Goal: Transaction & Acquisition: Download file/media

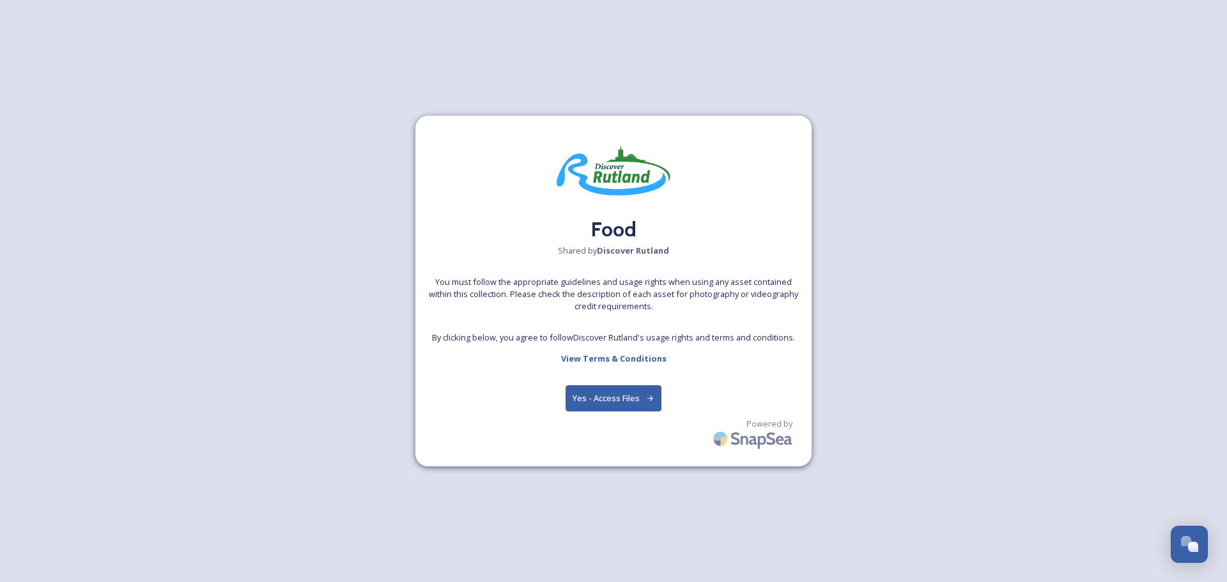
click at [611, 398] on button "Yes - Access Files" at bounding box center [614, 398] width 96 height 26
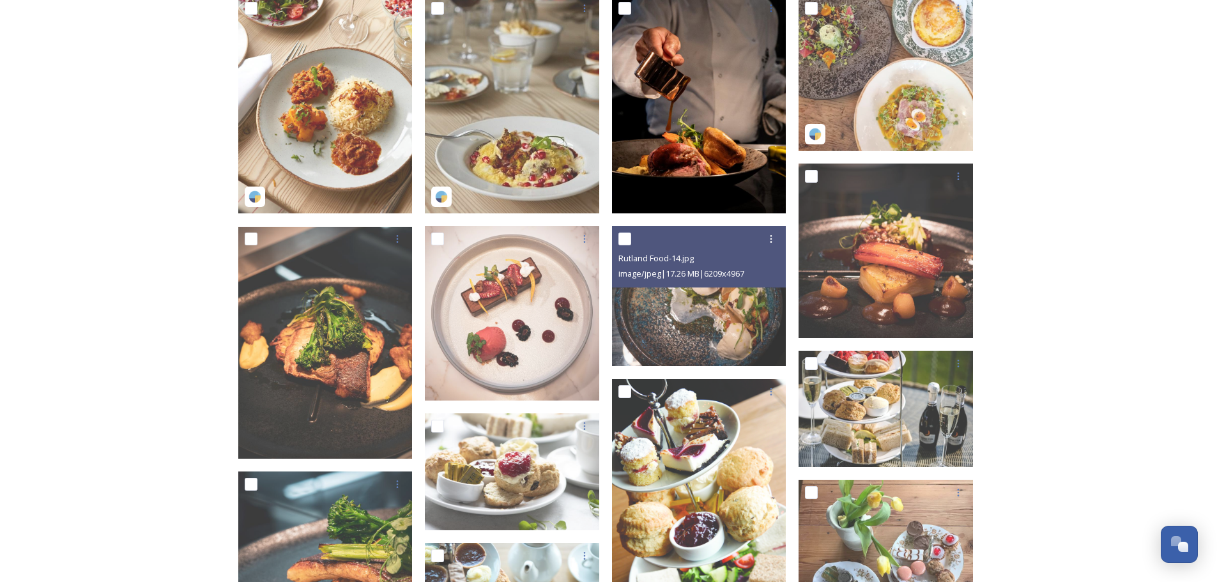
scroll to position [228, 0]
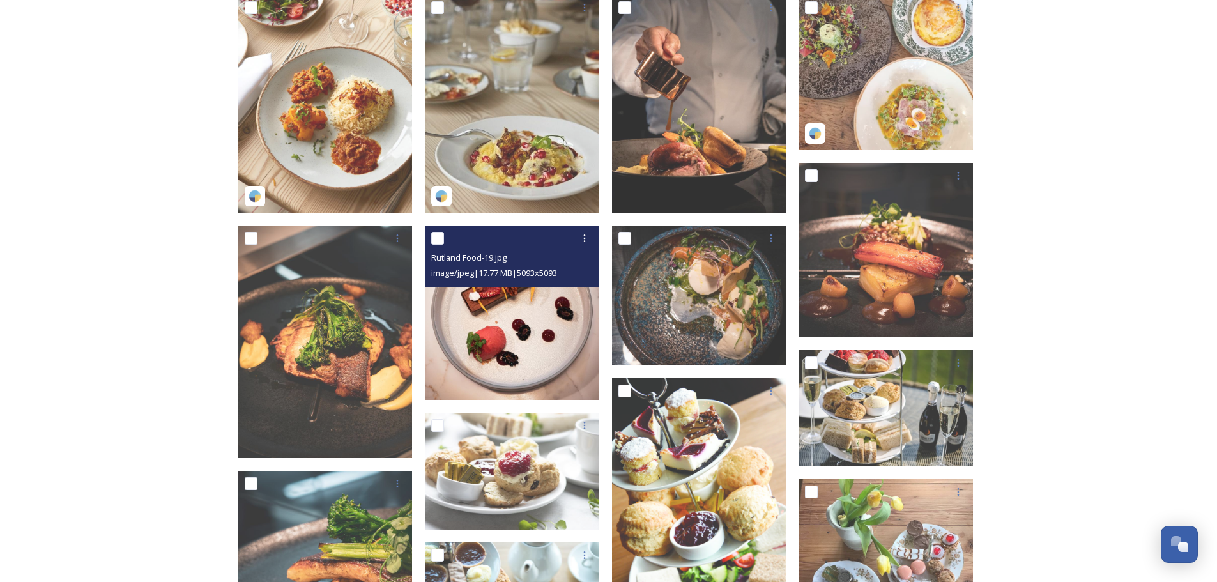
click at [439, 236] on input "checkbox" at bounding box center [437, 238] width 13 height 13
checkbox input "true"
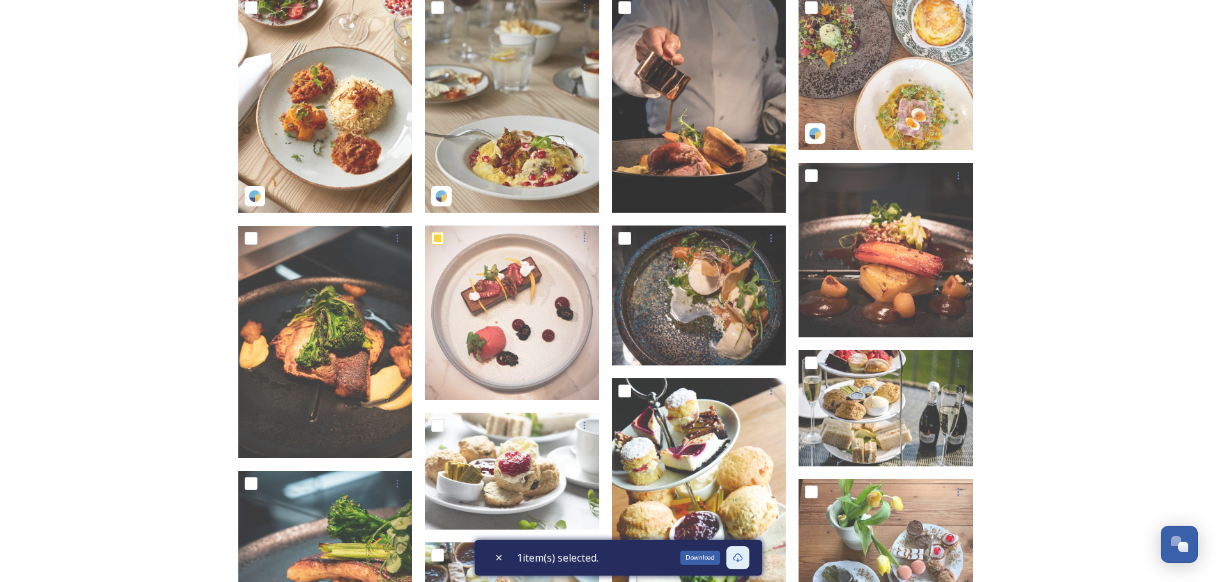
click at [742, 556] on icon at bounding box center [738, 558] width 10 height 10
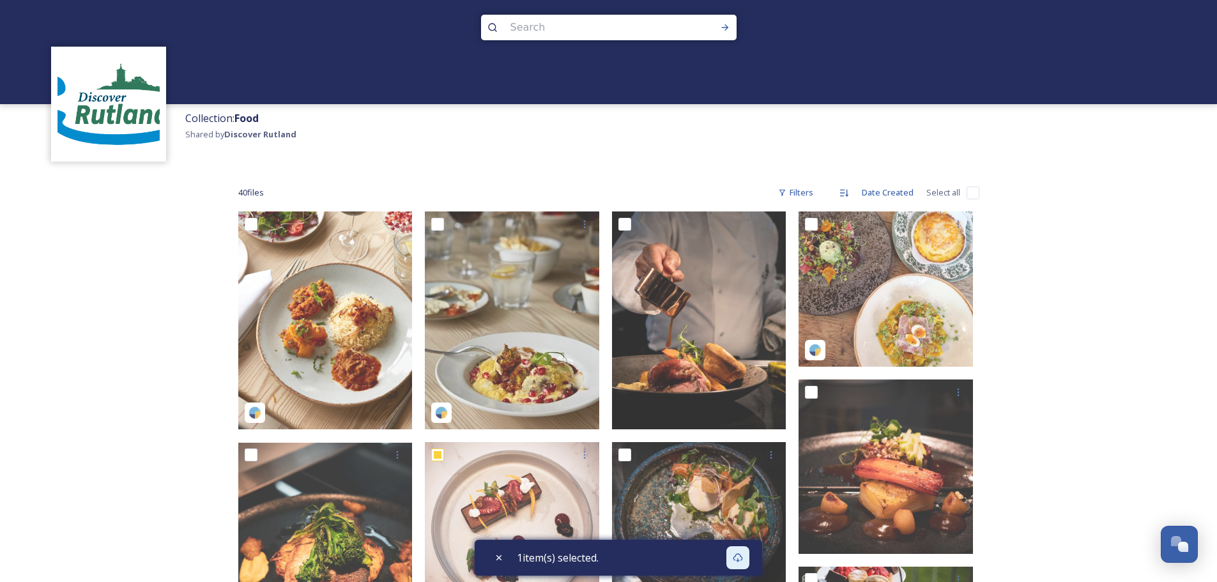
scroll to position [0, 0]
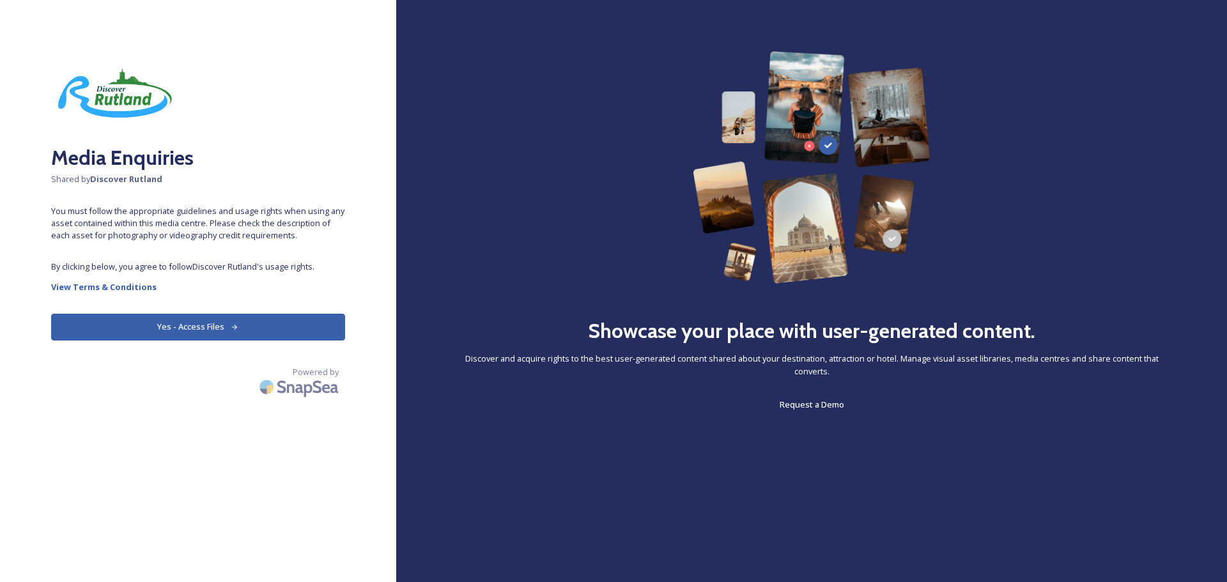
click at [220, 332] on button "Yes - Access Files" at bounding box center [198, 327] width 294 height 26
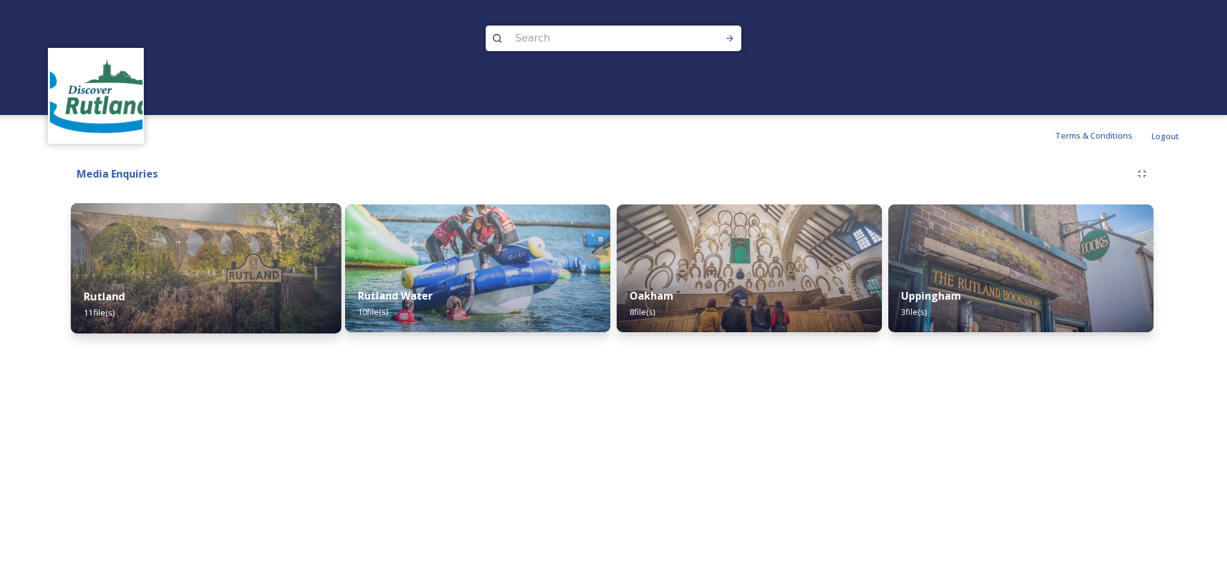
click at [240, 240] on img at bounding box center [206, 268] width 270 height 130
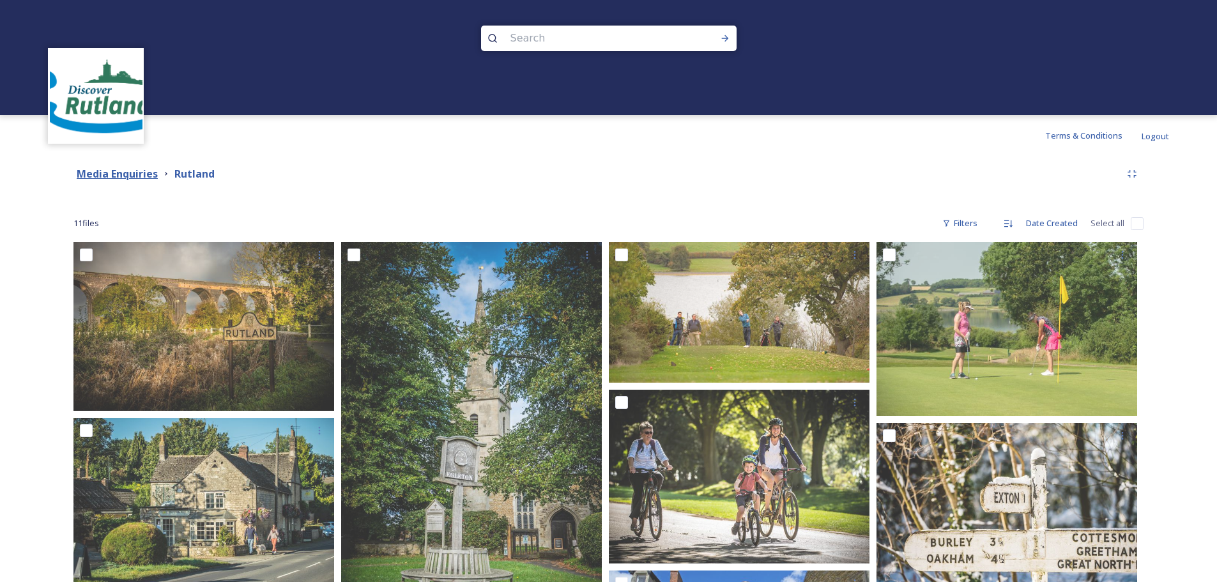
click at [129, 173] on strong "Media Enquiries" at bounding box center [117, 174] width 81 height 14
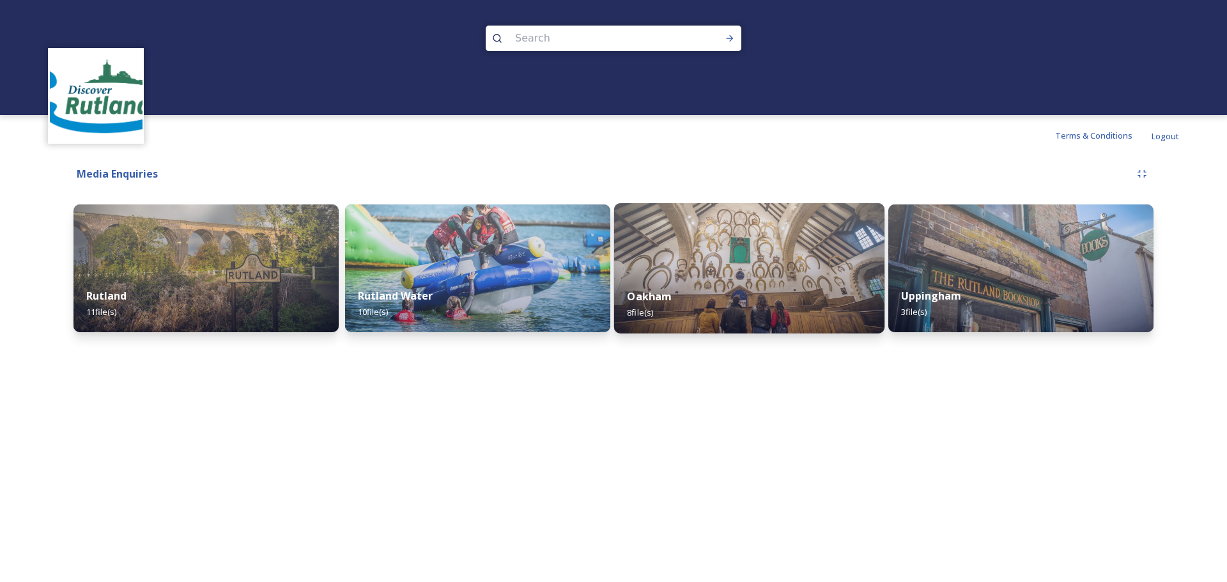
click at [783, 290] on div "Oakham 8 file(s)" at bounding box center [749, 304] width 270 height 58
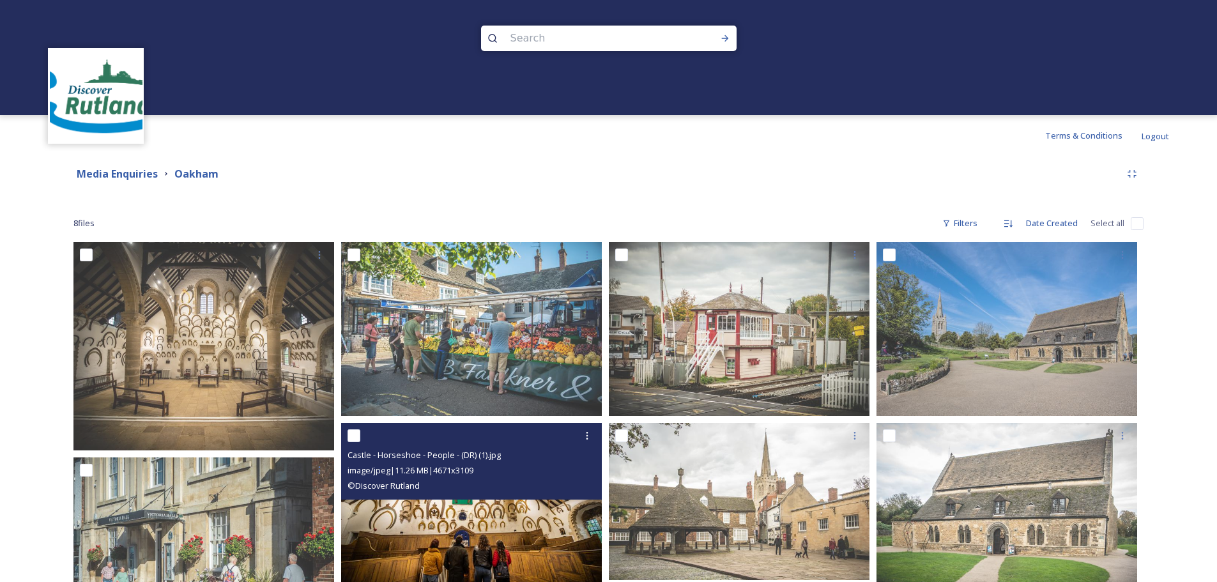
scroll to position [77, 0]
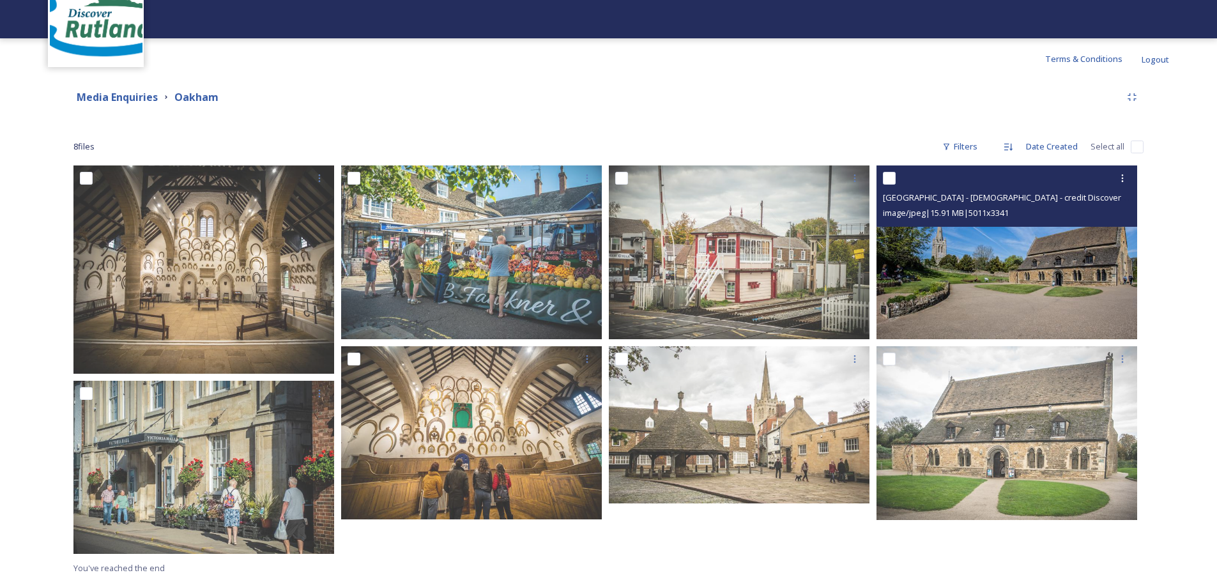
click at [889, 177] on input "checkbox" at bounding box center [889, 178] width 13 height 13
checkbox input "true"
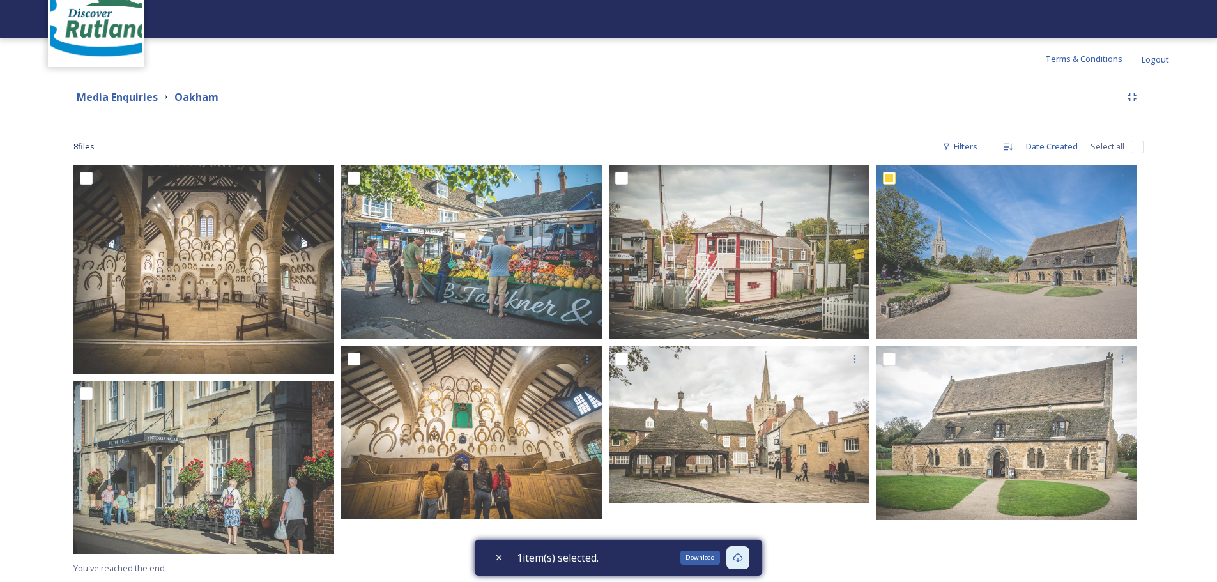
click at [743, 560] on icon at bounding box center [738, 557] width 10 height 9
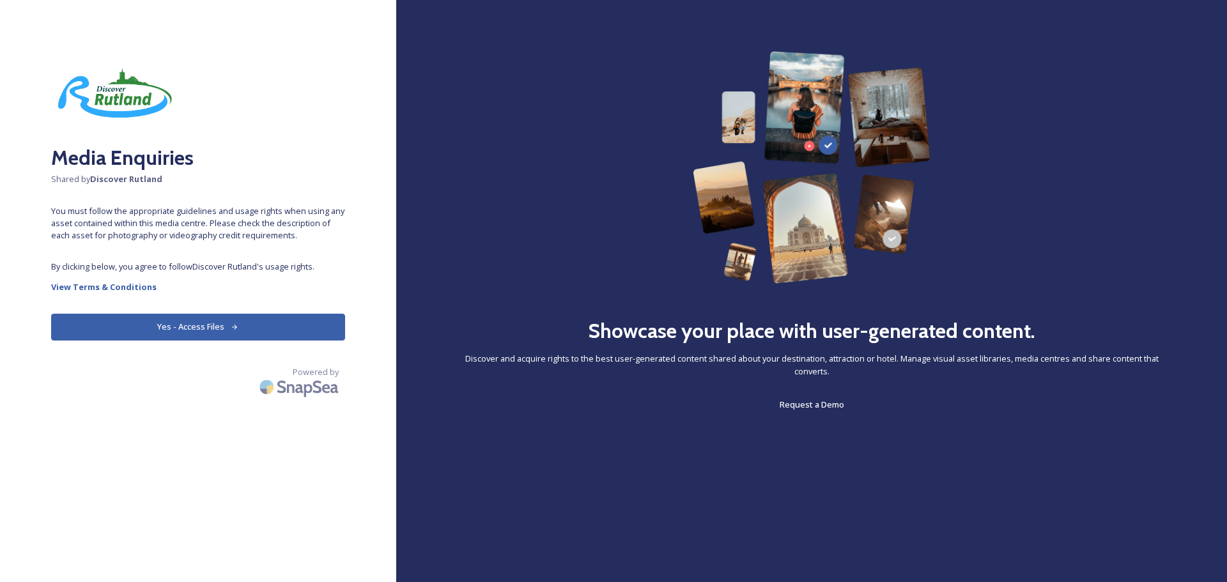
click at [282, 330] on button "Yes - Access Files" at bounding box center [198, 327] width 294 height 26
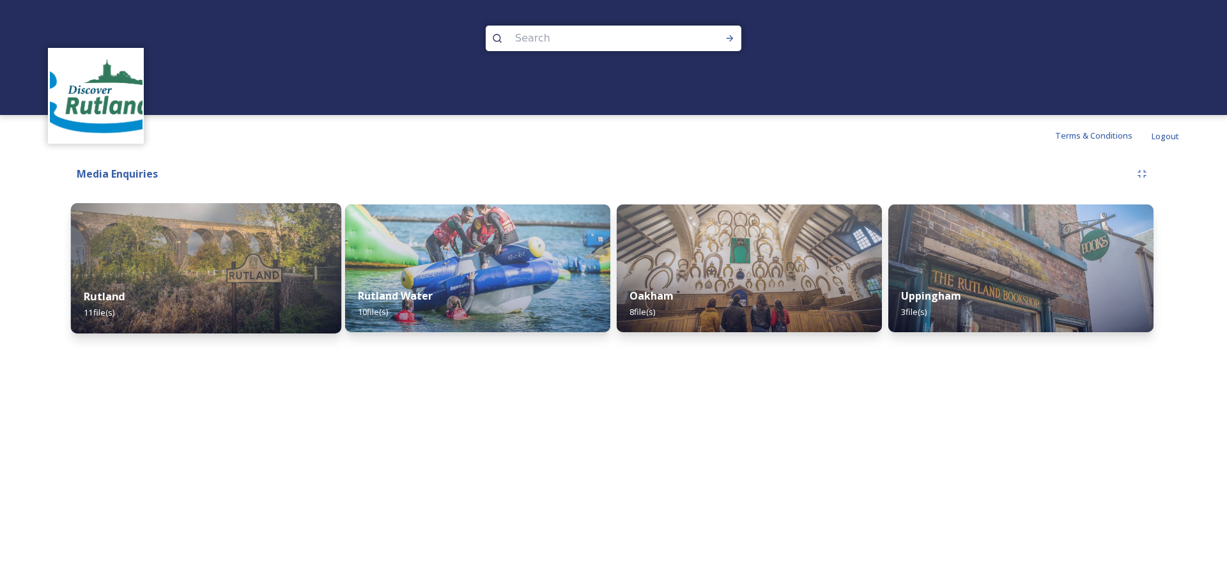
click at [261, 220] on img at bounding box center [206, 268] width 270 height 130
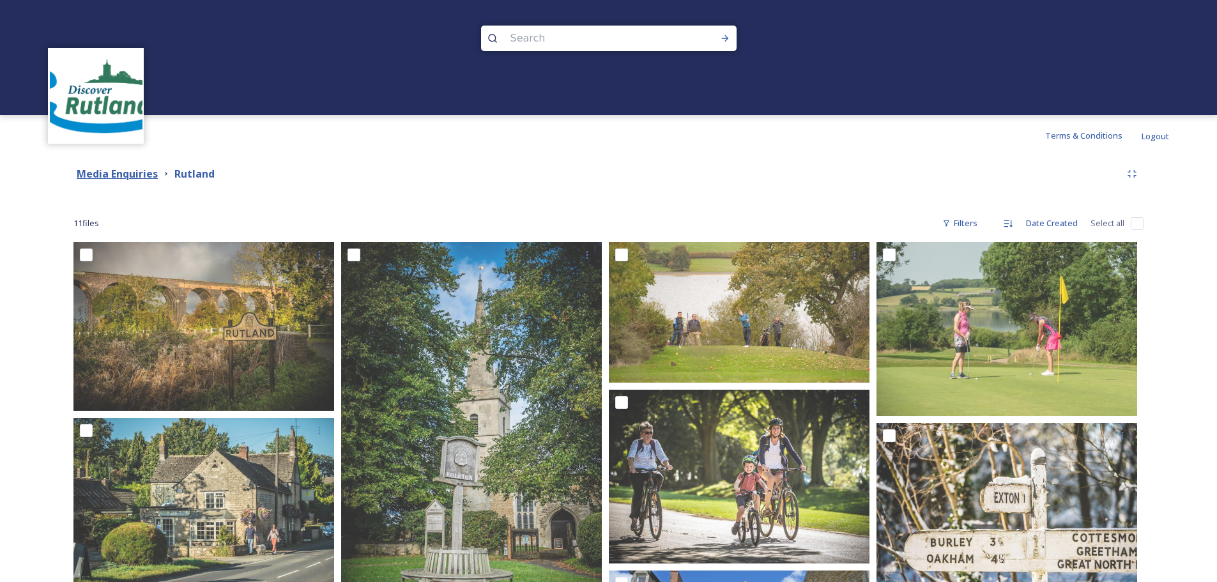
click at [144, 173] on strong "Media Enquiries" at bounding box center [117, 174] width 81 height 14
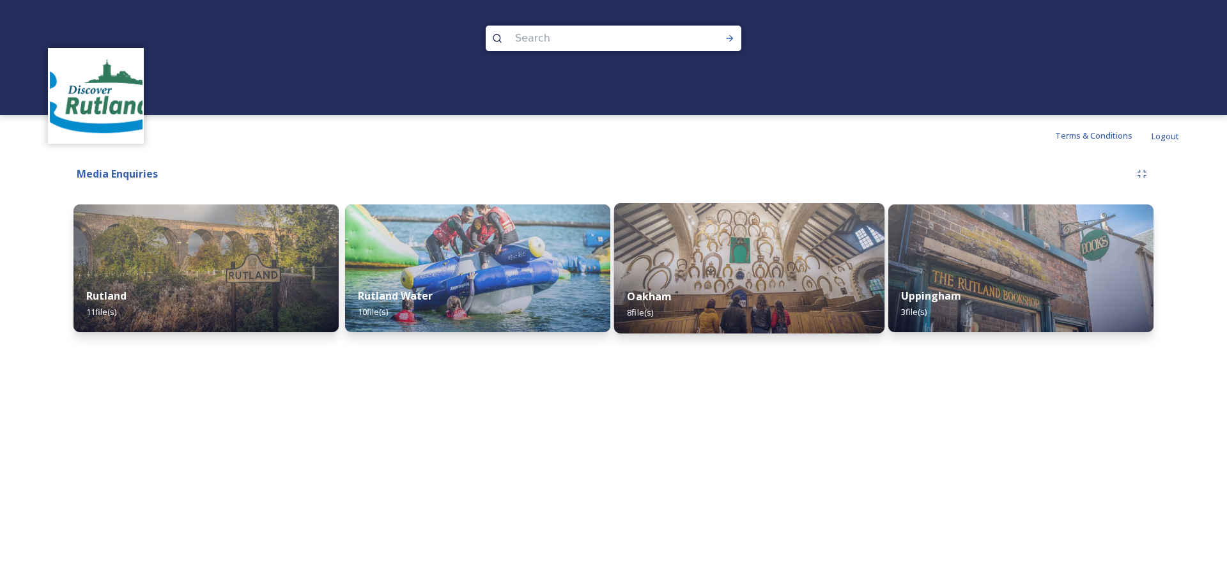
click at [753, 229] on img at bounding box center [749, 268] width 270 height 130
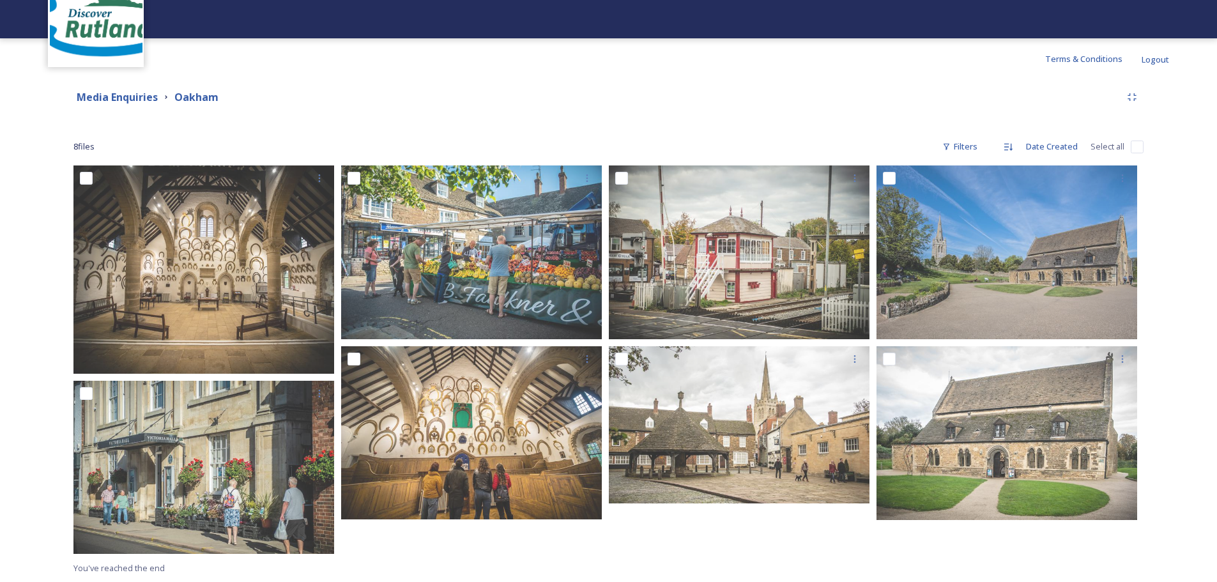
scroll to position [77, 0]
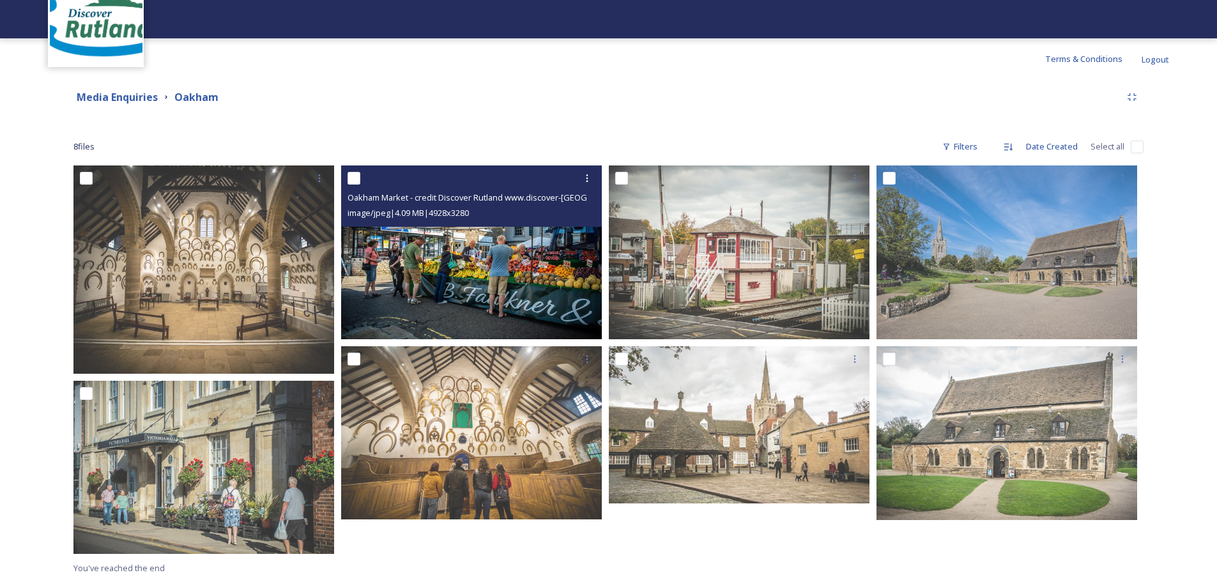
click at [353, 183] on input "checkbox" at bounding box center [354, 178] width 13 height 13
checkbox input "true"
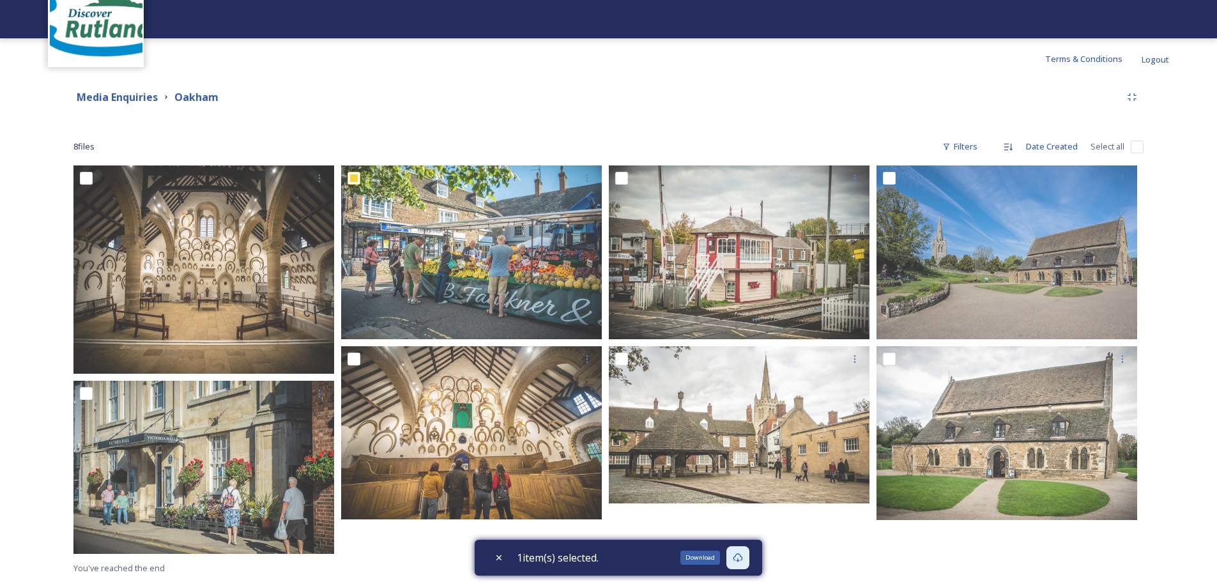
click at [745, 552] on div "Download" at bounding box center [738, 557] width 23 height 23
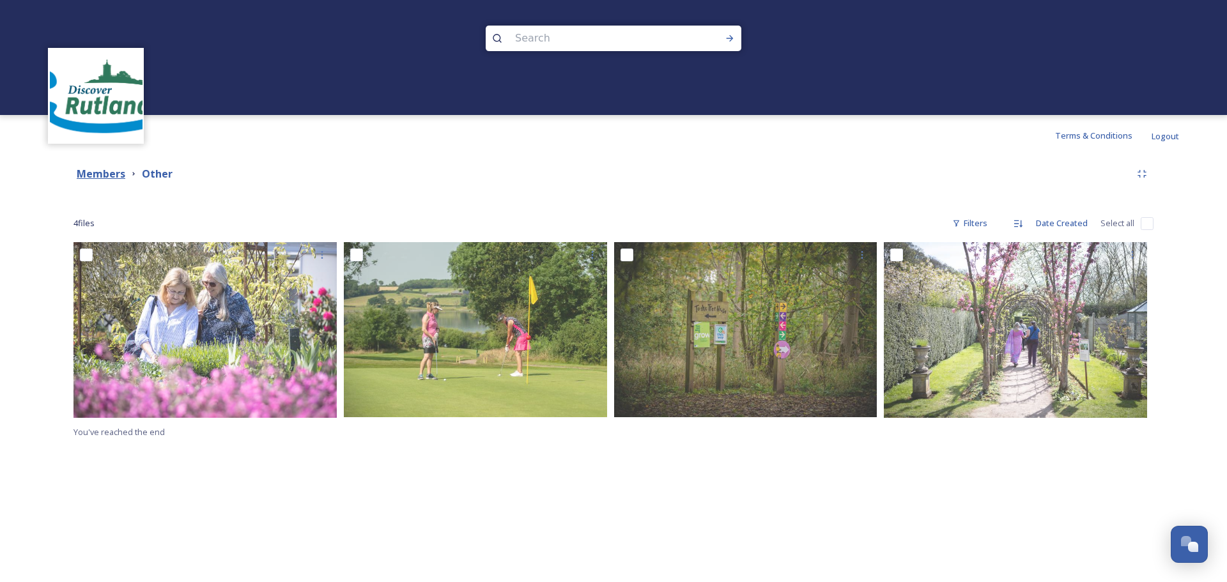
click at [114, 174] on strong "Members" at bounding box center [101, 174] width 49 height 14
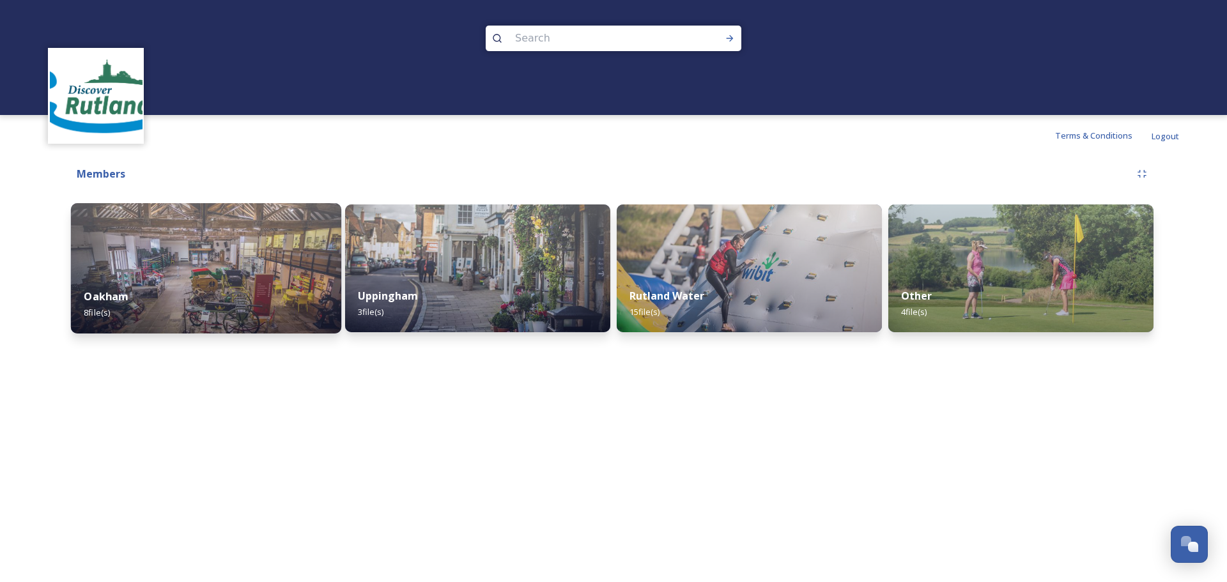
click at [230, 259] on img at bounding box center [206, 268] width 270 height 130
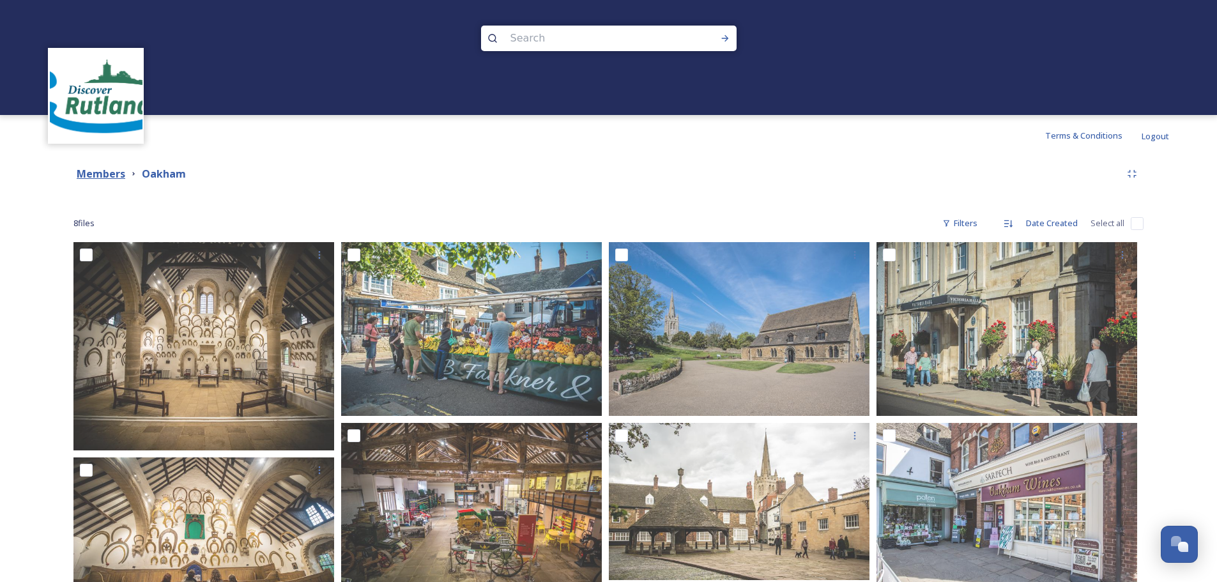
click at [101, 170] on strong "Members" at bounding box center [101, 174] width 49 height 14
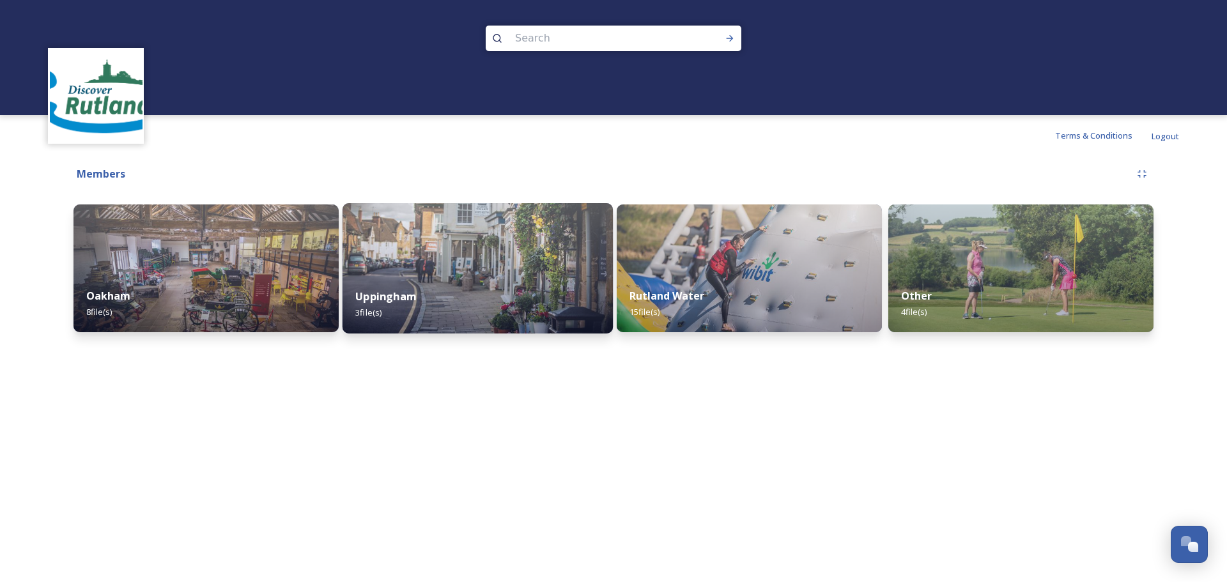
click at [502, 271] on img at bounding box center [478, 268] width 270 height 130
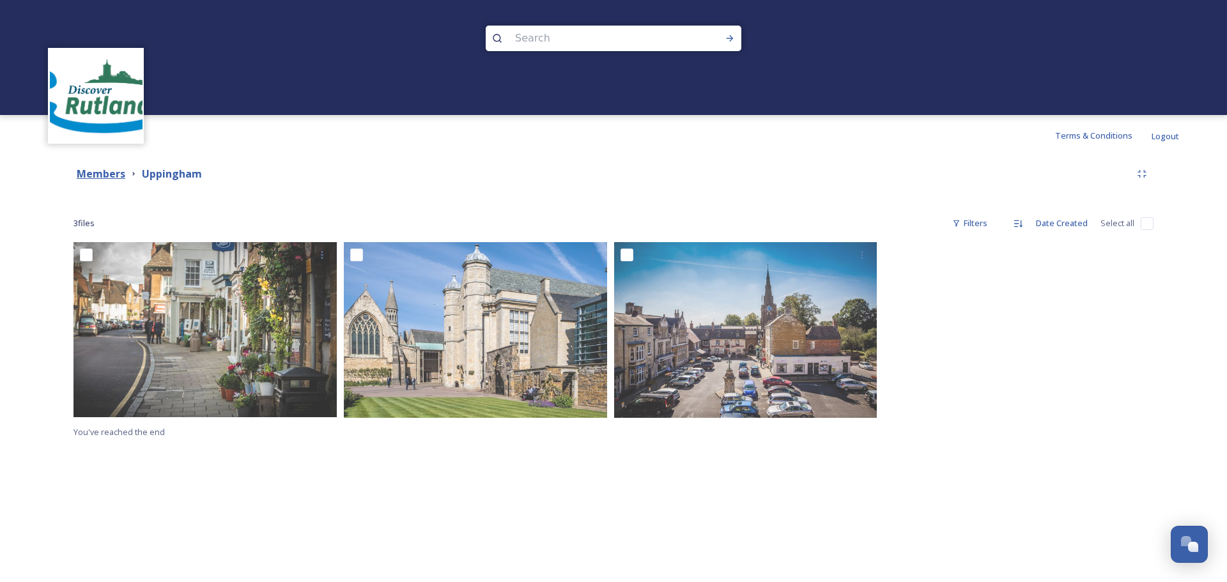
click at [111, 175] on strong "Members" at bounding box center [101, 174] width 49 height 14
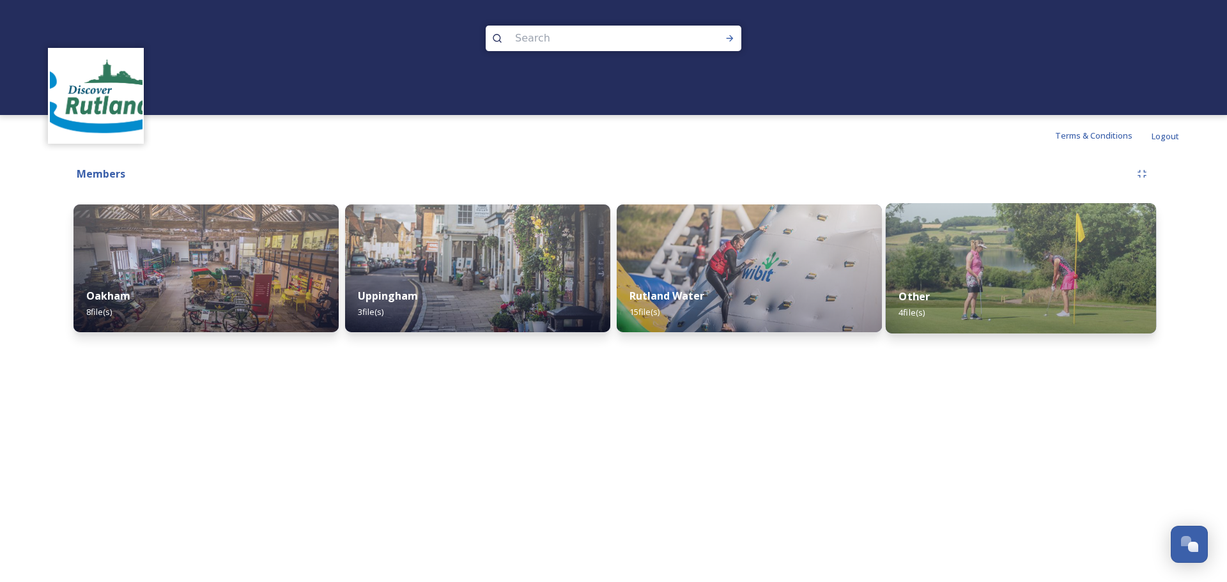
click at [988, 232] on img at bounding box center [1021, 268] width 270 height 130
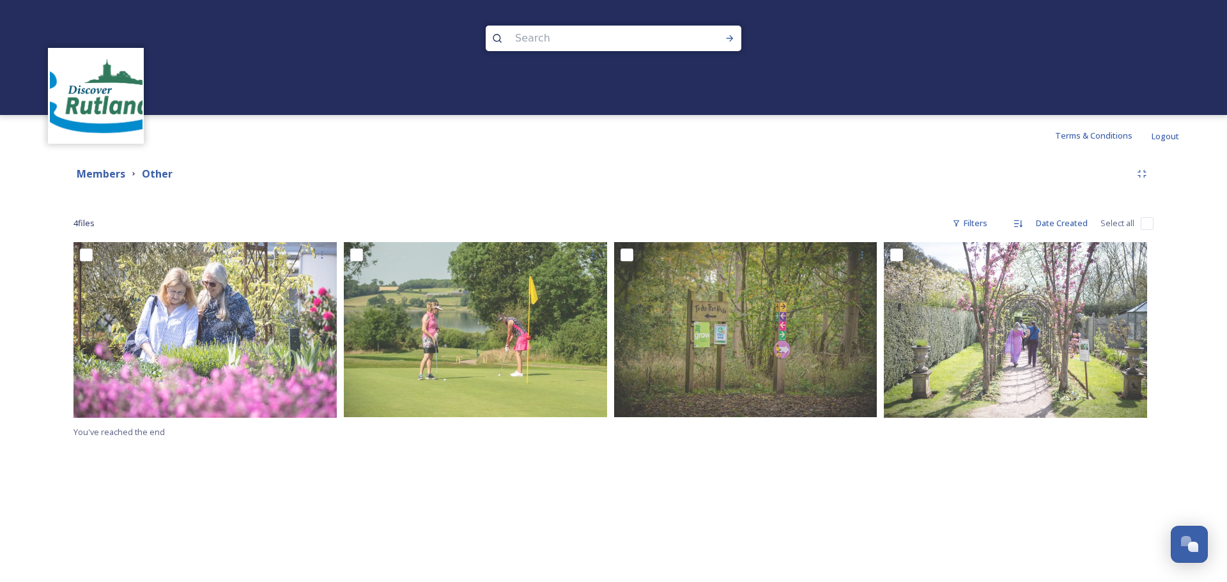
click at [111, 160] on div "Members Other 4 file s Filters Date Created Select all You've reached the end" at bounding box center [613, 301] width 1131 height 290
click at [102, 176] on strong "Members" at bounding box center [101, 174] width 49 height 14
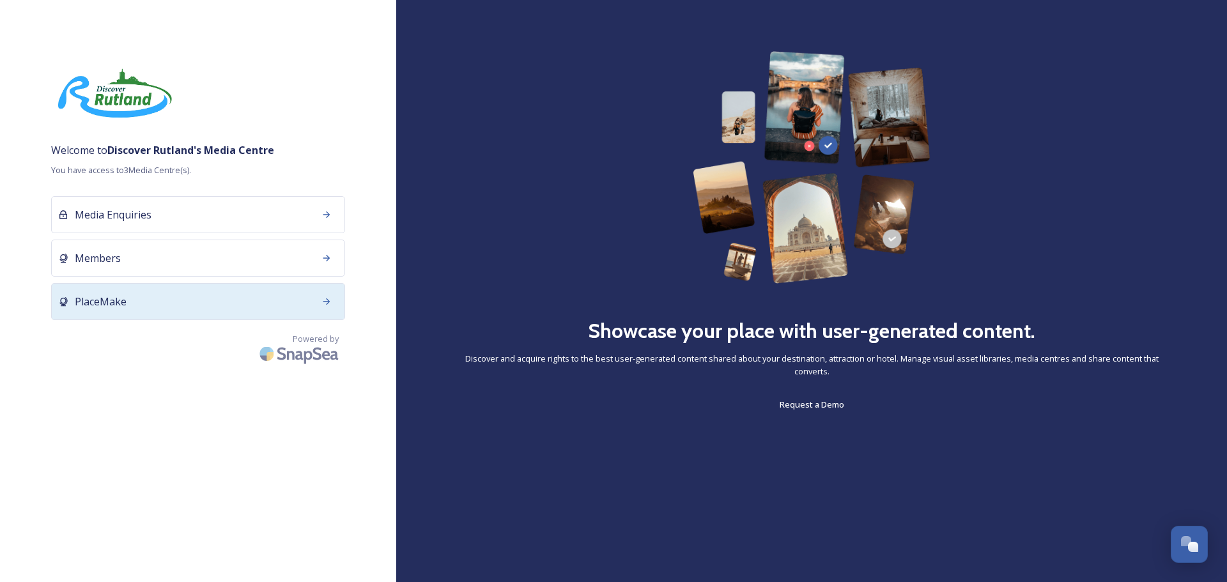
click at [164, 301] on div "PlaceMake" at bounding box center [198, 301] width 294 height 37
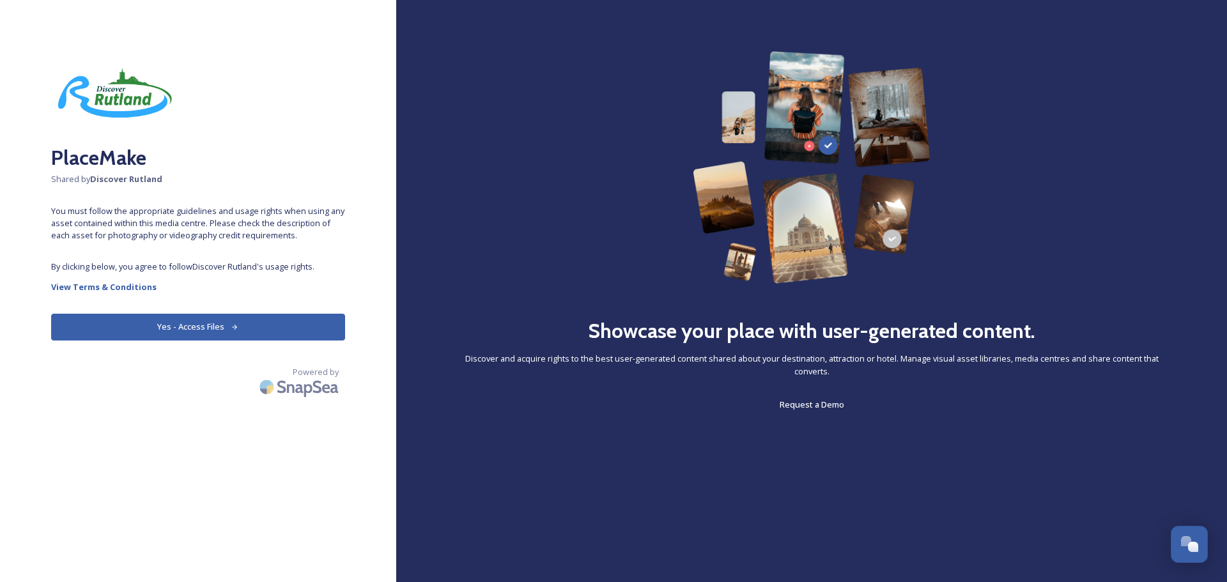
click at [196, 330] on button "Yes - Access Files" at bounding box center [198, 327] width 294 height 26
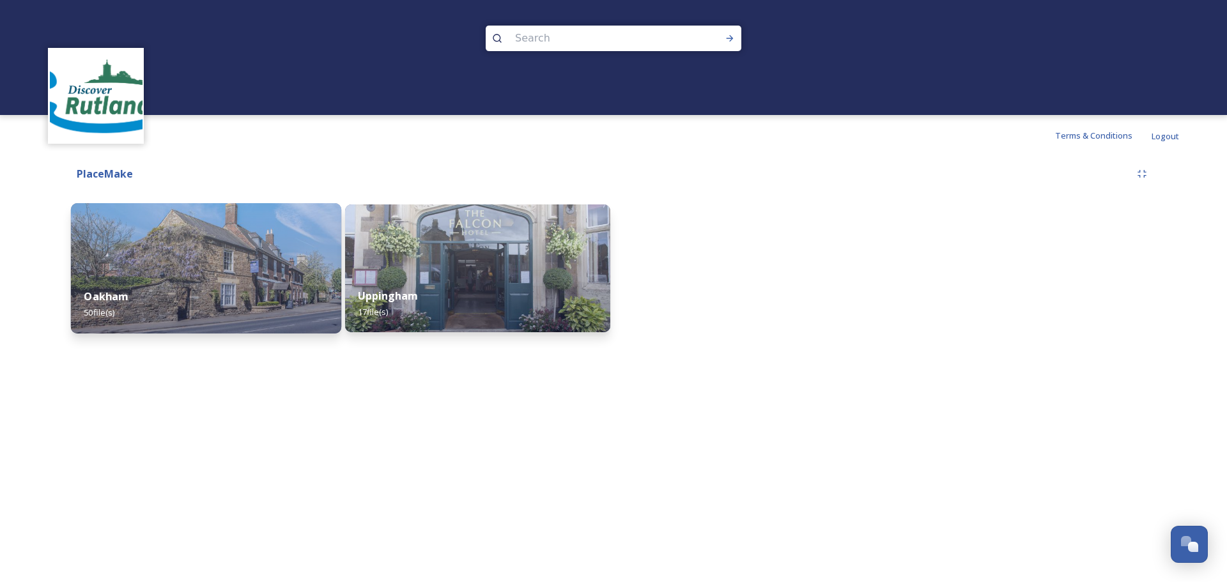
click at [245, 274] on img at bounding box center [206, 268] width 270 height 130
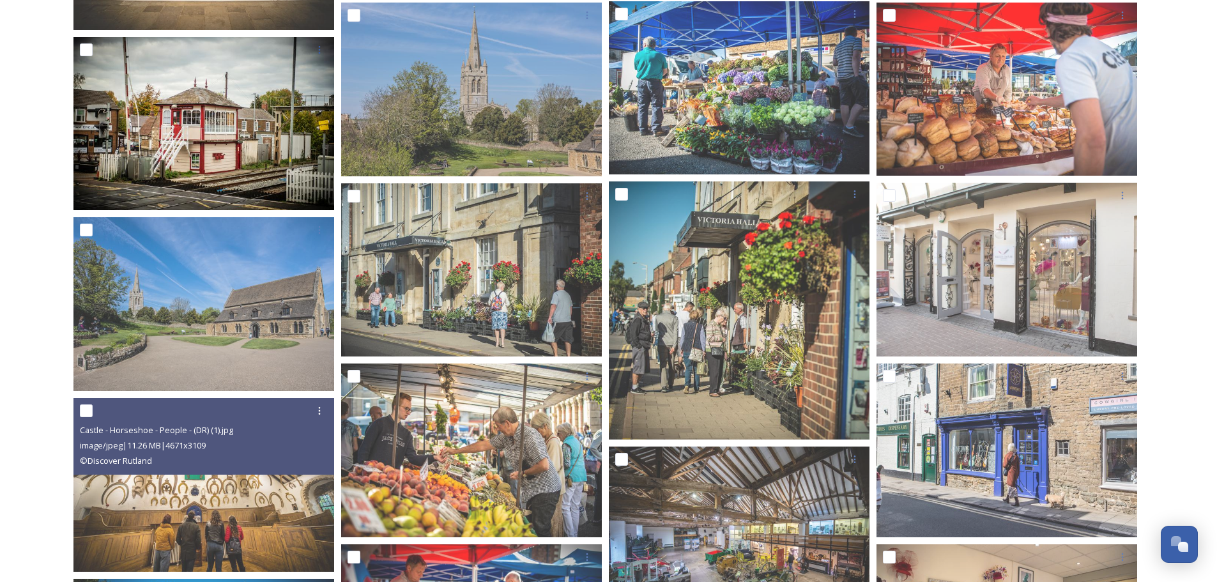
scroll to position [564, 0]
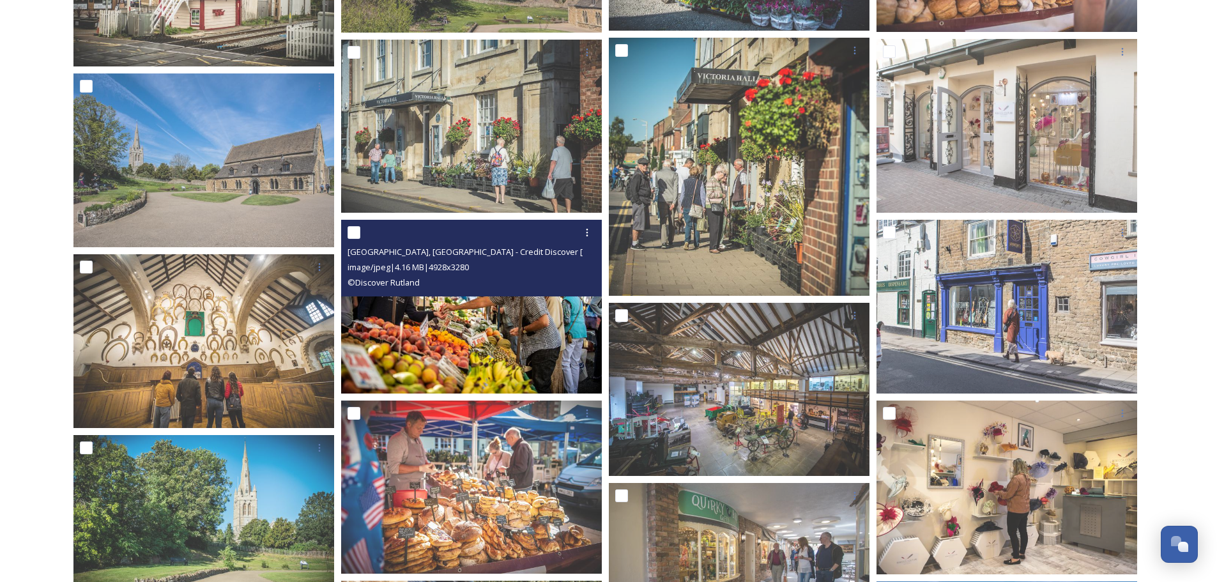
click at [356, 229] on input "checkbox" at bounding box center [354, 232] width 13 height 13
checkbox input "true"
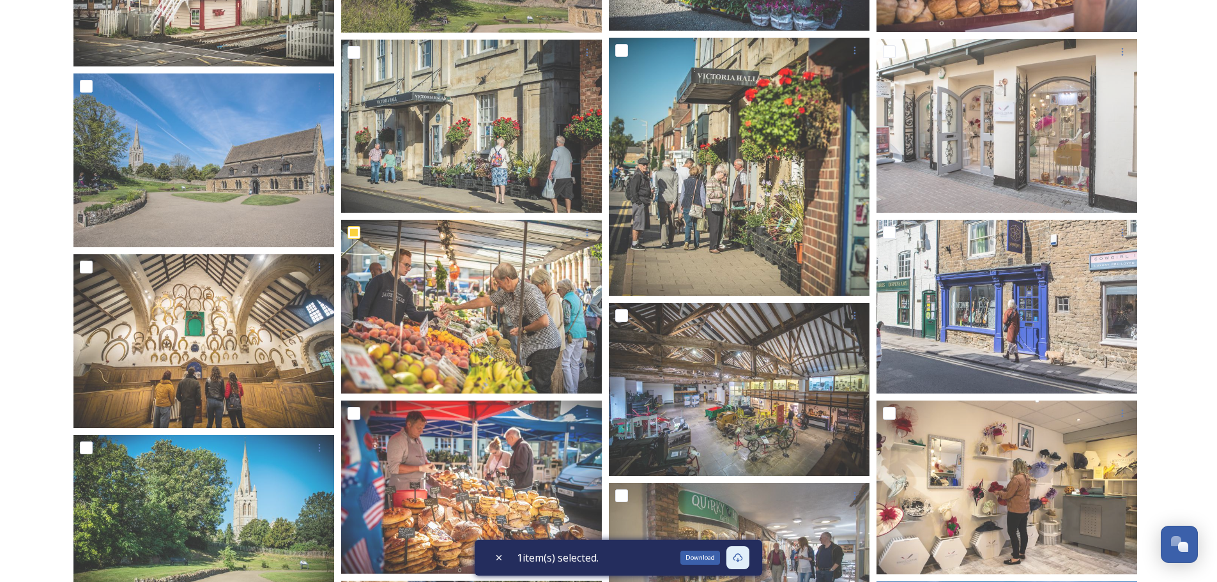
click at [743, 557] on icon at bounding box center [738, 558] width 10 height 10
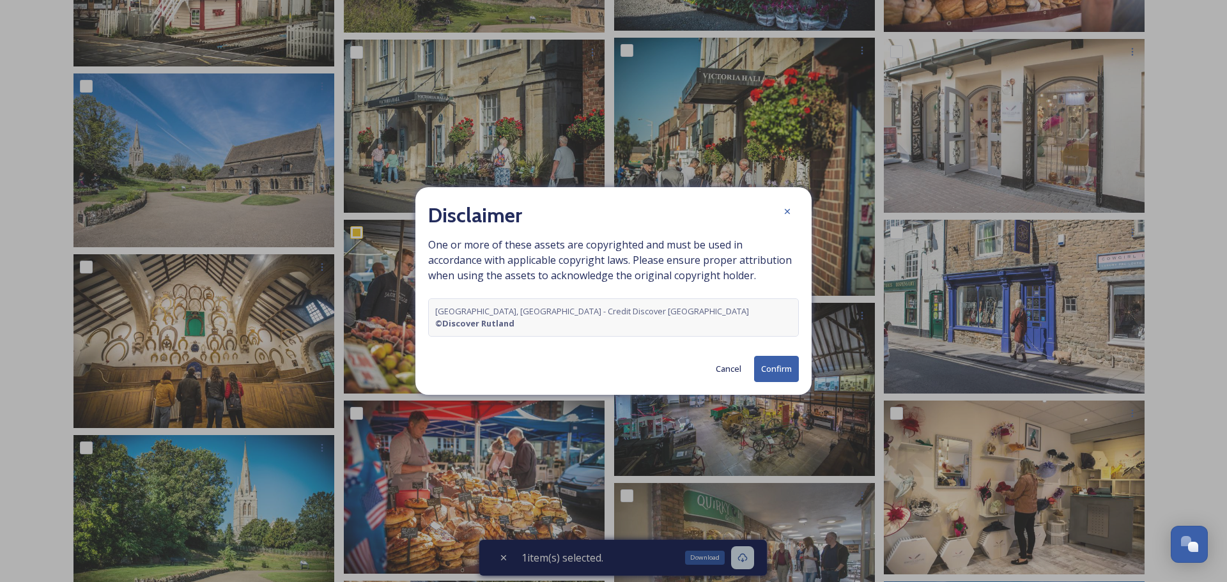
click at [774, 361] on button "Confirm" at bounding box center [776, 369] width 45 height 26
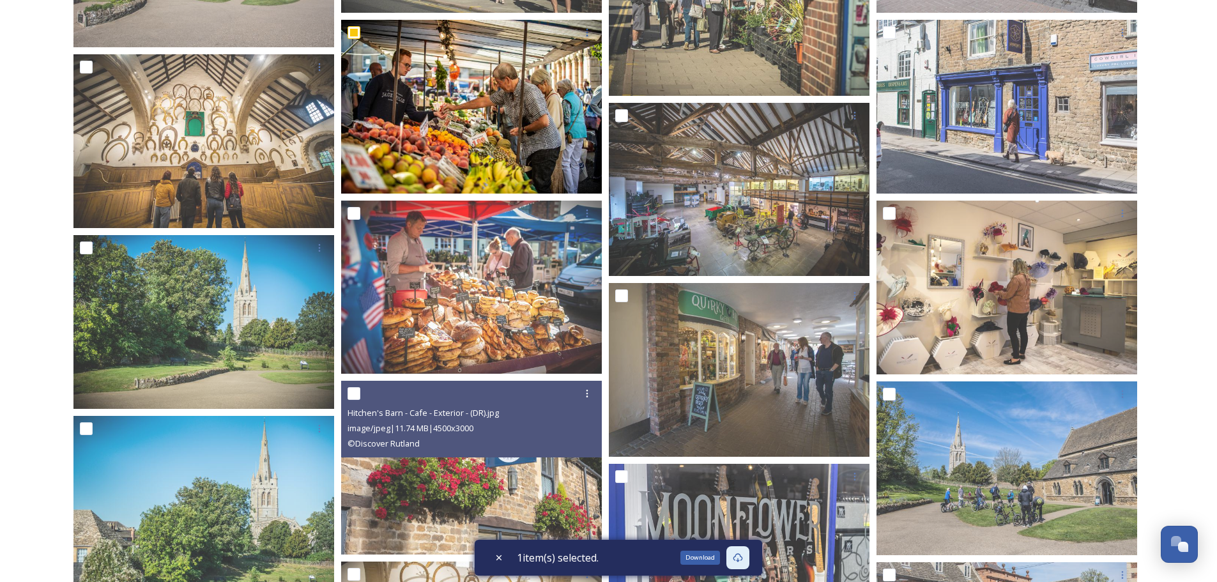
scroll to position [765, 0]
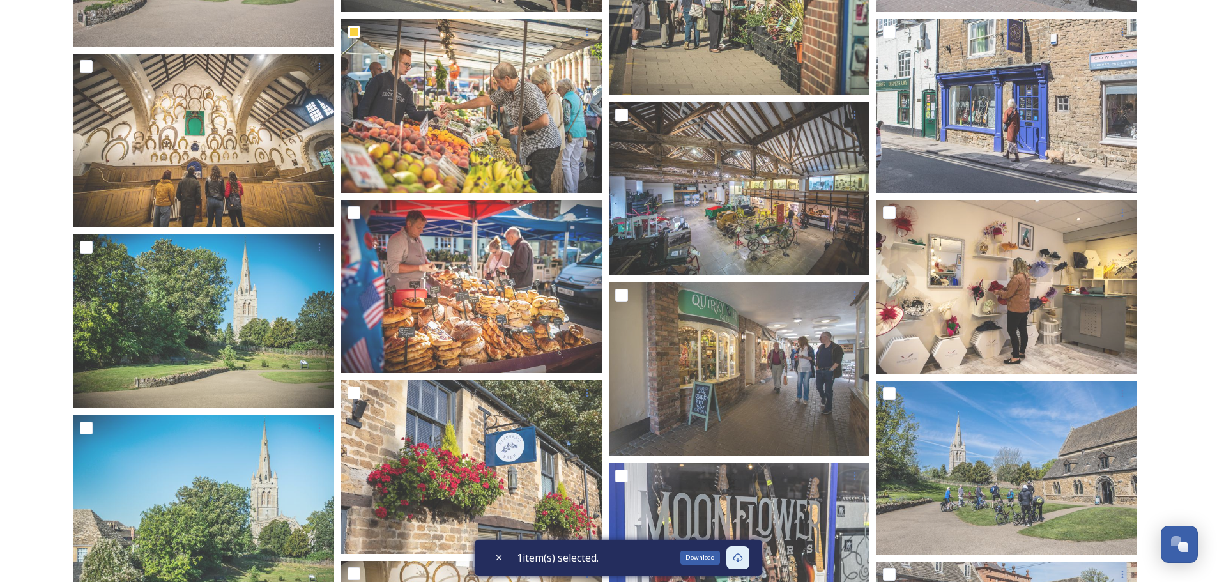
click at [750, 562] on div "Download" at bounding box center [738, 557] width 23 height 23
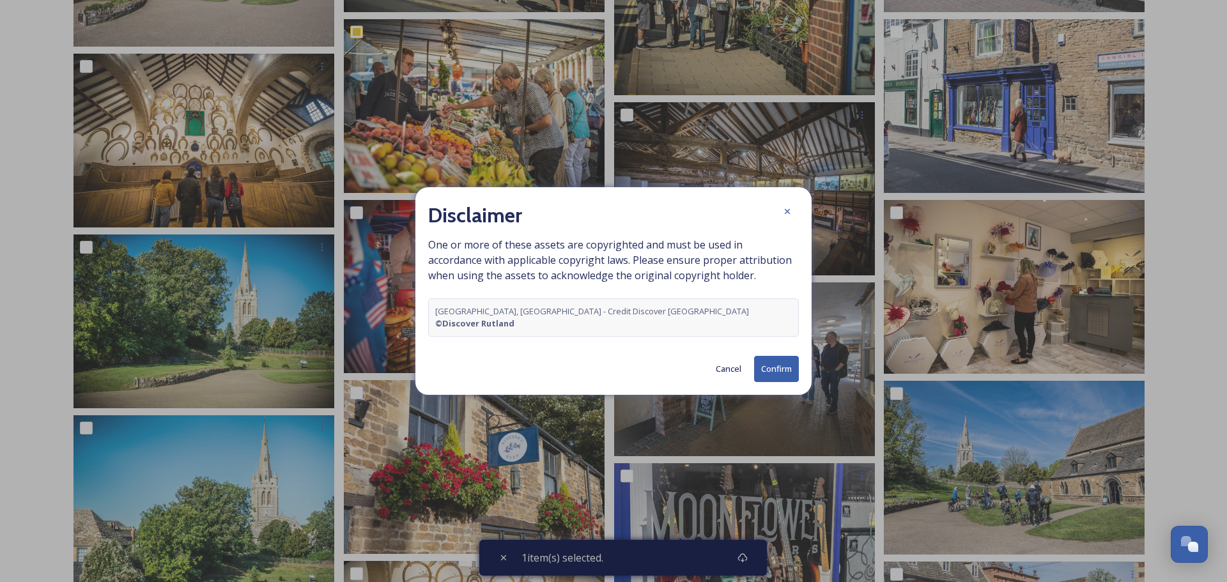
click at [776, 356] on button "Confirm" at bounding box center [776, 369] width 45 height 26
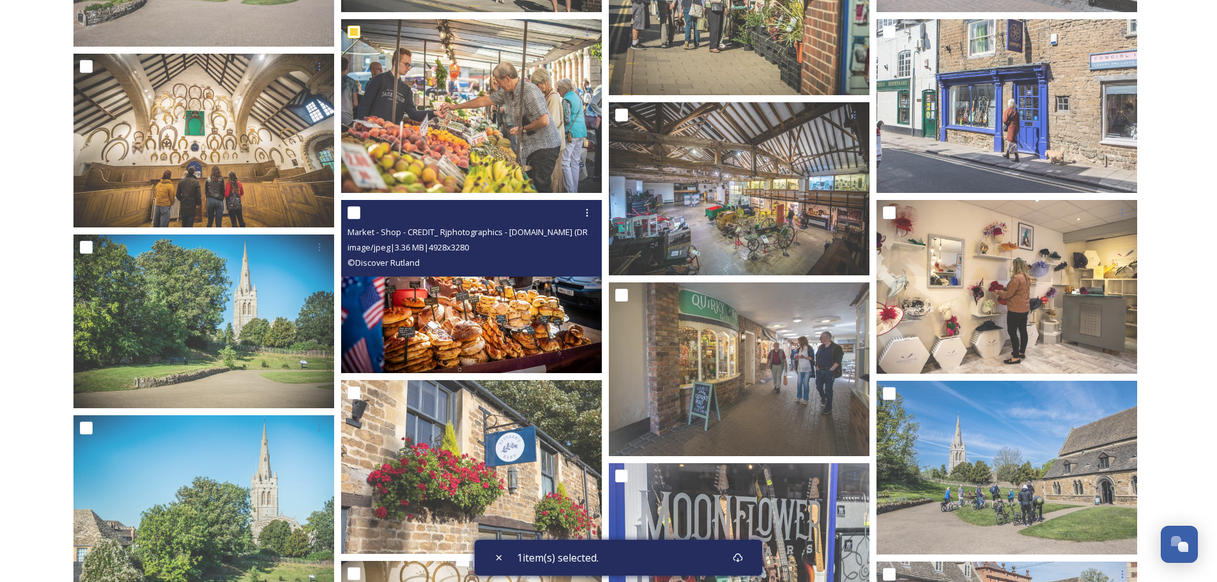
click at [518, 297] on img at bounding box center [471, 287] width 261 height 174
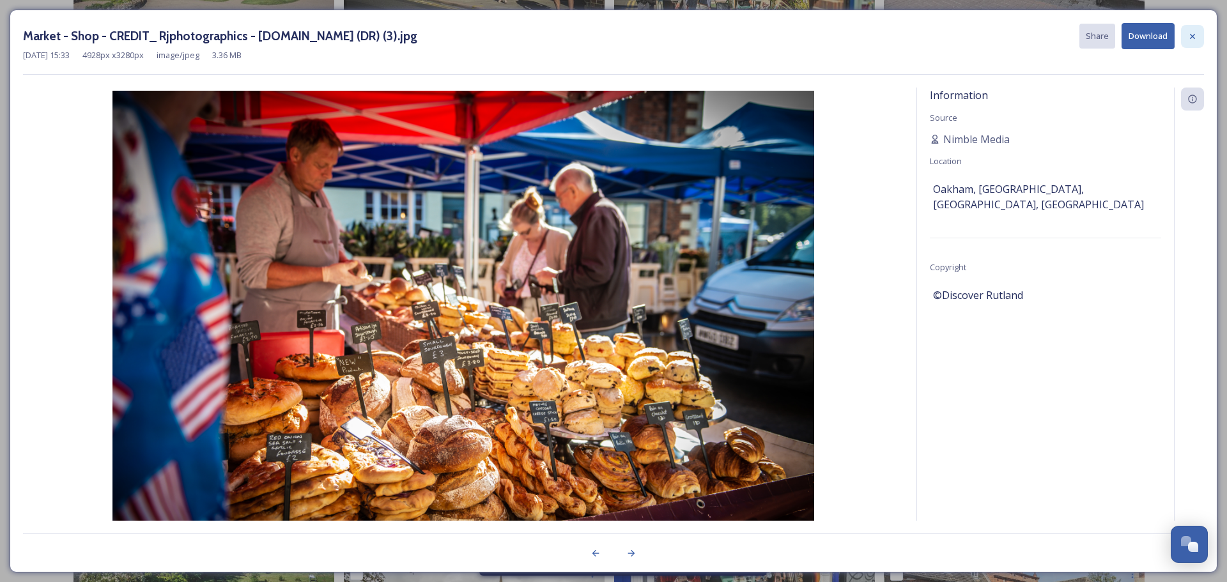
drag, startPoint x: 645, startPoint y: 332, endPoint x: 1198, endPoint y: 34, distance: 627.9
click at [1198, 34] on div at bounding box center [1192, 36] width 23 height 23
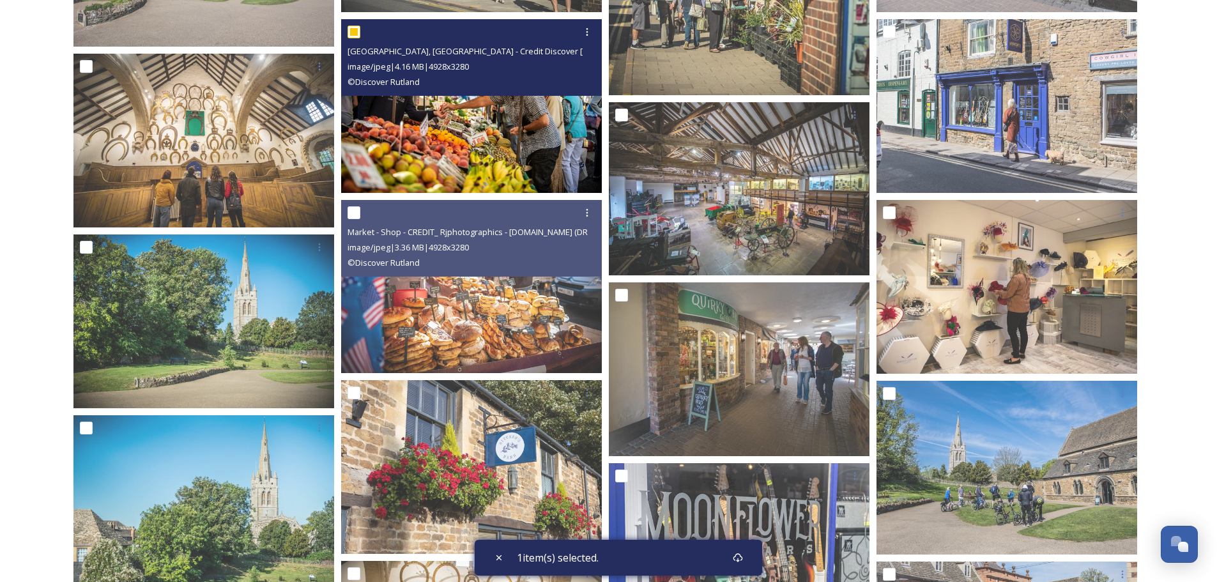
click at [529, 104] on img at bounding box center [471, 106] width 261 height 174
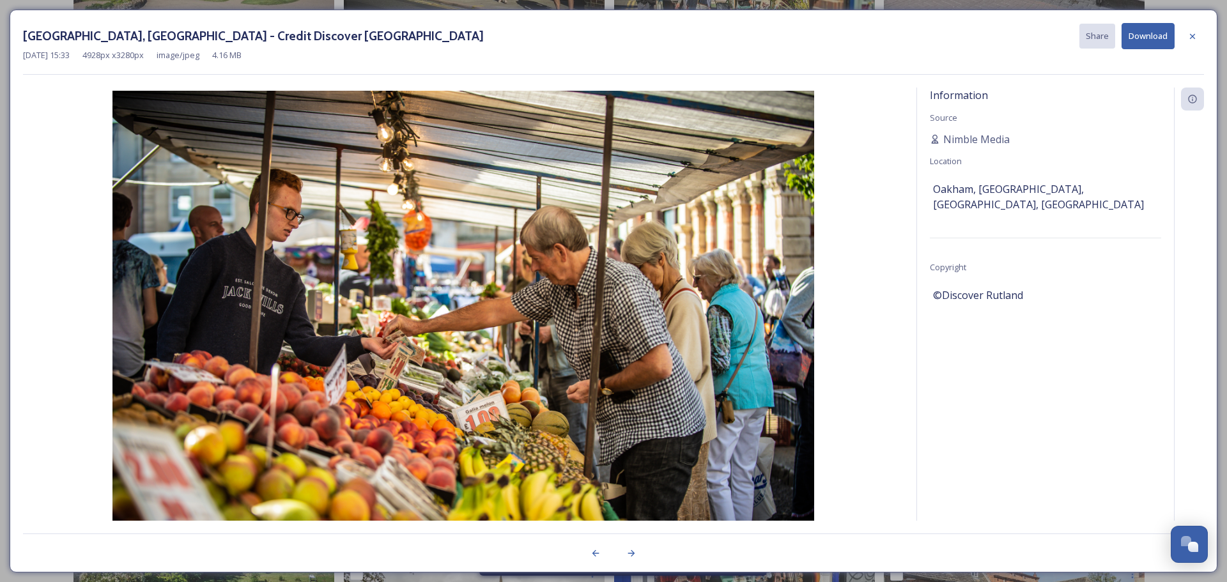
click at [973, 481] on div "Information Source Nimble Media Location [GEOGRAPHIC_DATA], [GEOGRAPHIC_DATA], …" at bounding box center [1045, 321] width 257 height 467
click at [1226, 169] on div "[GEOGRAPHIC_DATA], [GEOGRAPHIC_DATA] - Credit Discover Rutland Share Download […" at bounding box center [613, 291] width 1227 height 582
click at [1194, 34] on icon at bounding box center [1192, 35] width 5 height 5
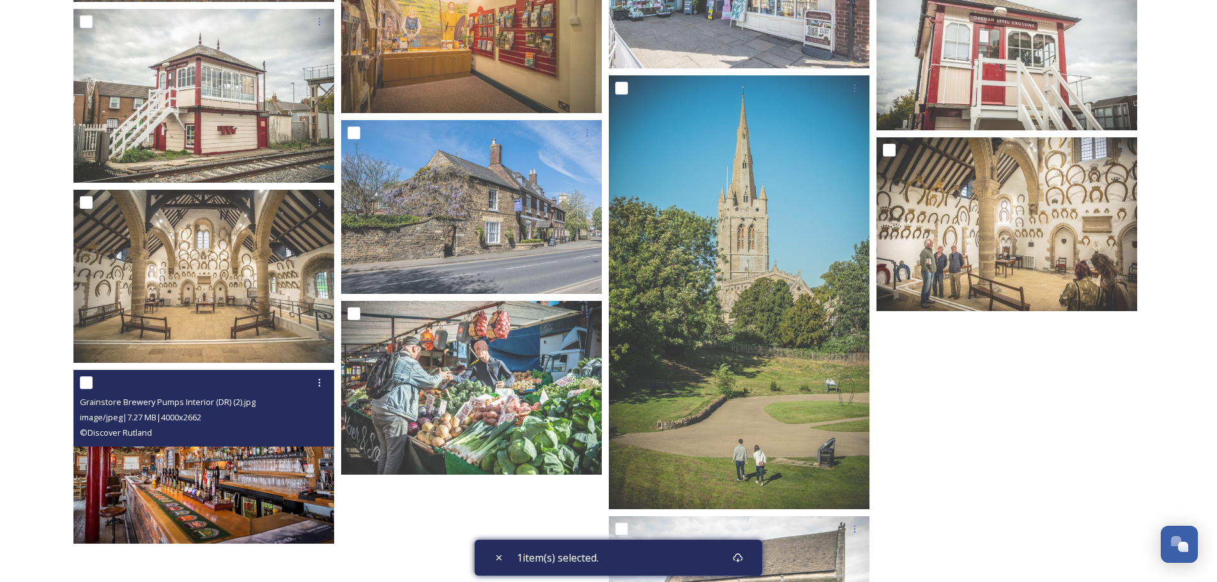
scroll to position [2102, 0]
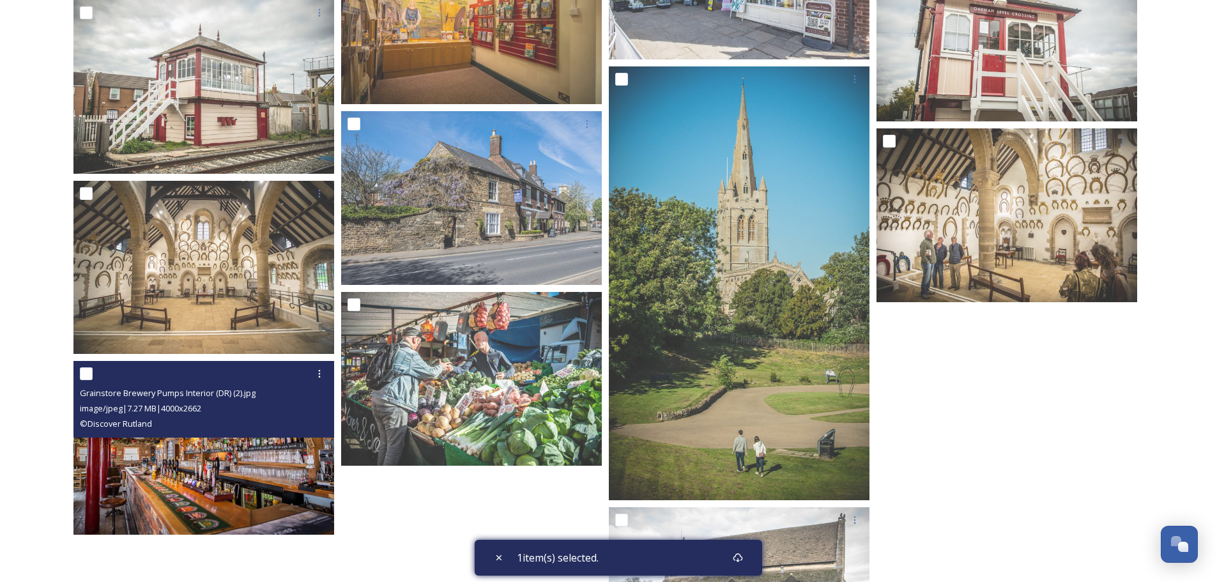
click at [272, 392] on div "Grainstore Brewery Pumps Interior (DR) (2).jpg" at bounding box center [205, 392] width 251 height 15
click at [88, 371] on input "checkbox" at bounding box center [86, 373] width 13 height 13
checkbox input "true"
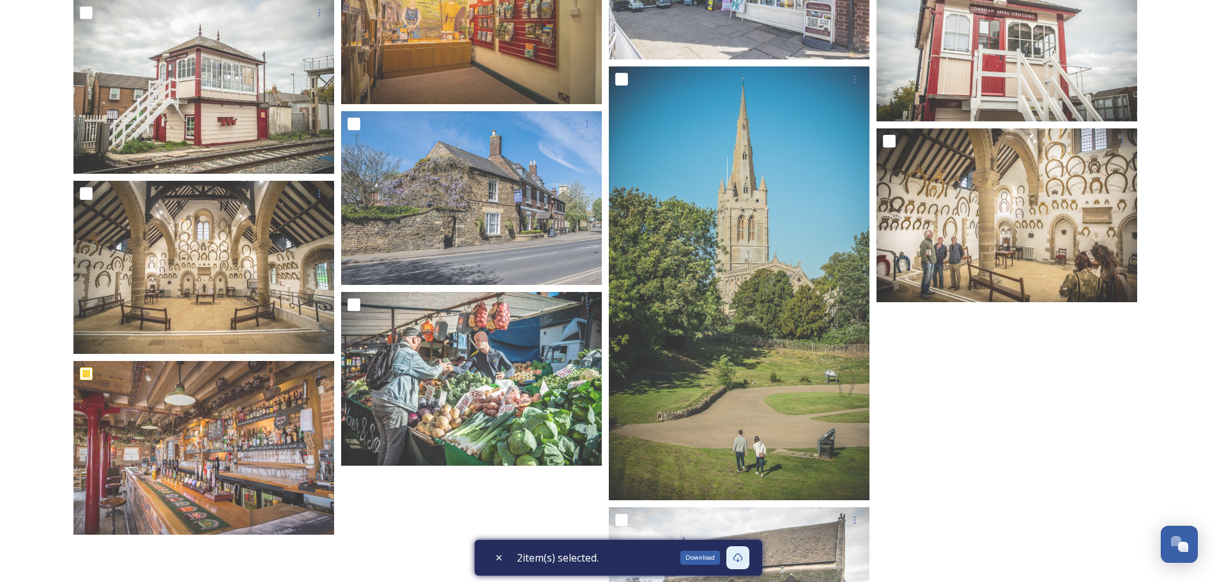
click at [741, 559] on icon at bounding box center [738, 557] width 10 height 9
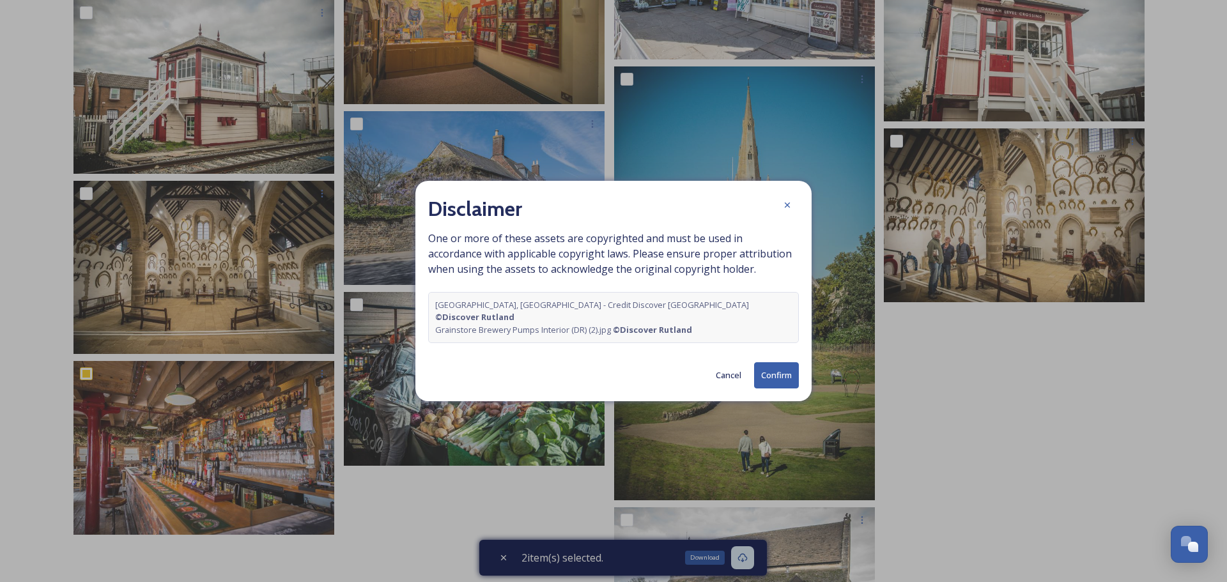
click at [778, 374] on button "Confirm" at bounding box center [776, 375] width 45 height 26
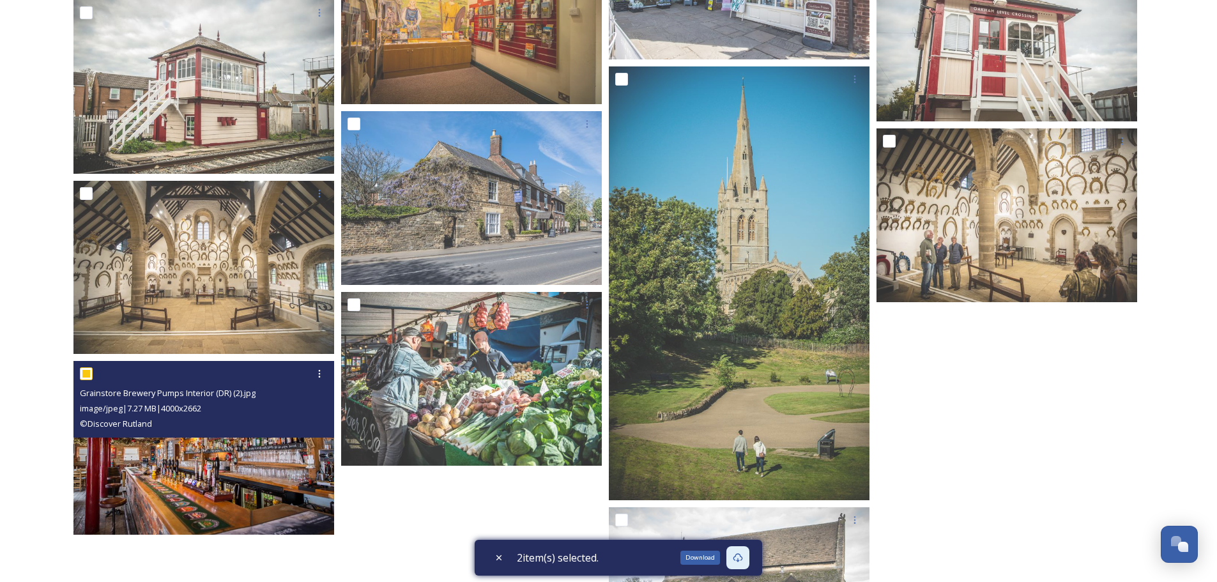
click at [237, 405] on div "image/jpeg | 7.27 MB | 4000 x 2662" at bounding box center [205, 408] width 251 height 15
click at [221, 409] on div "image/jpeg | 7.27 MB | 4000 x 2662" at bounding box center [205, 408] width 251 height 15
click at [238, 456] on img at bounding box center [203, 448] width 261 height 174
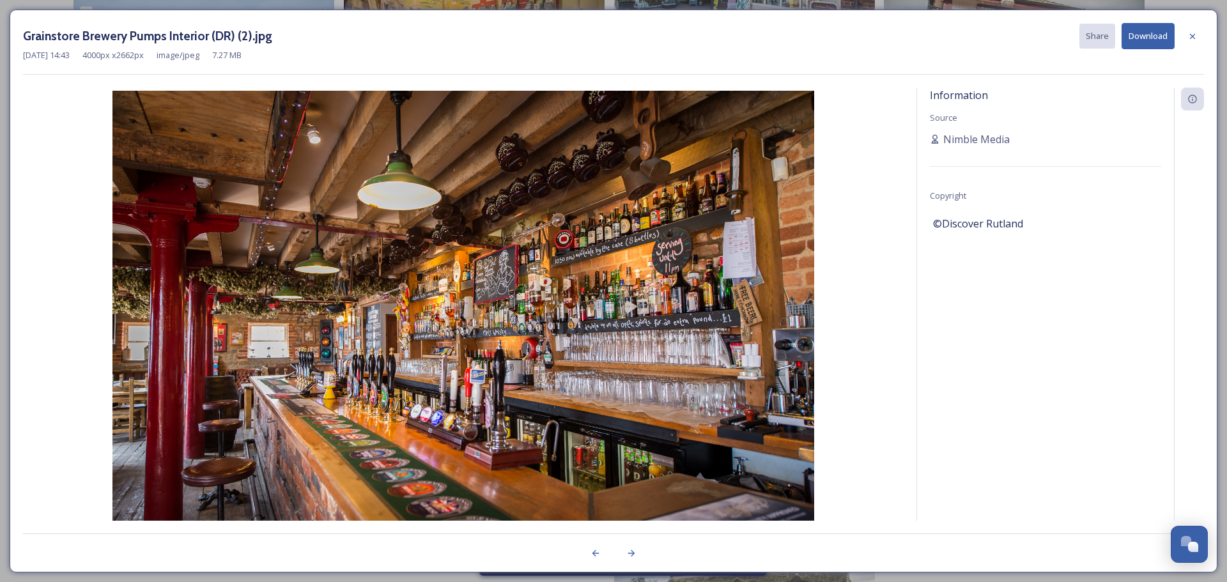
click at [665, 225] on img at bounding box center [463, 324] width 881 height 467
click at [1154, 36] on button "Download" at bounding box center [1148, 36] width 53 height 26
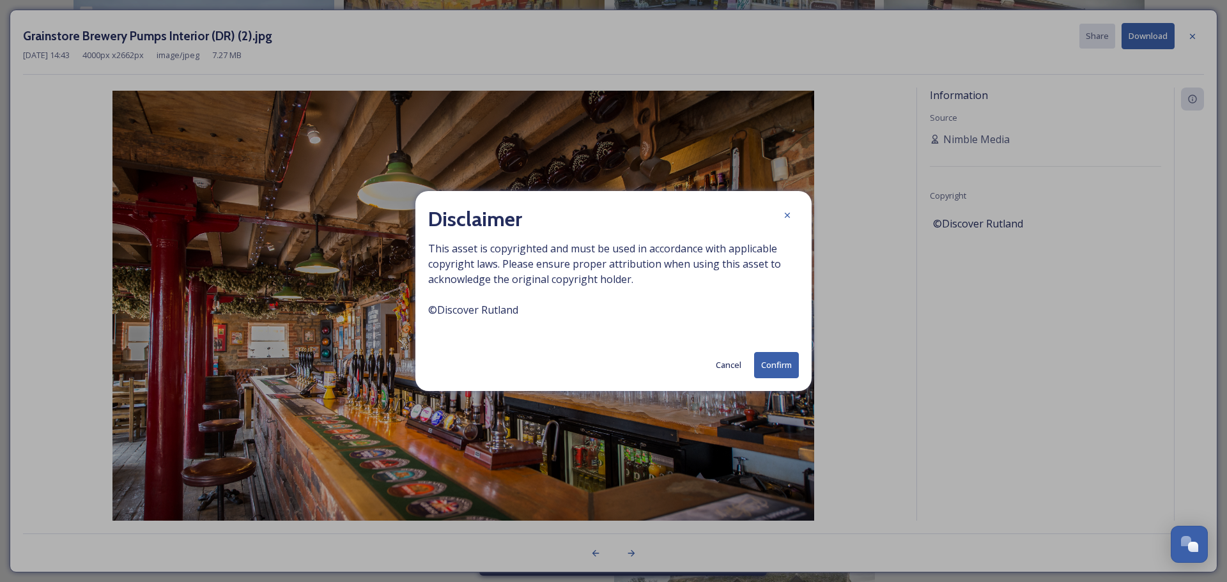
click at [765, 373] on button "Confirm" at bounding box center [776, 365] width 45 height 26
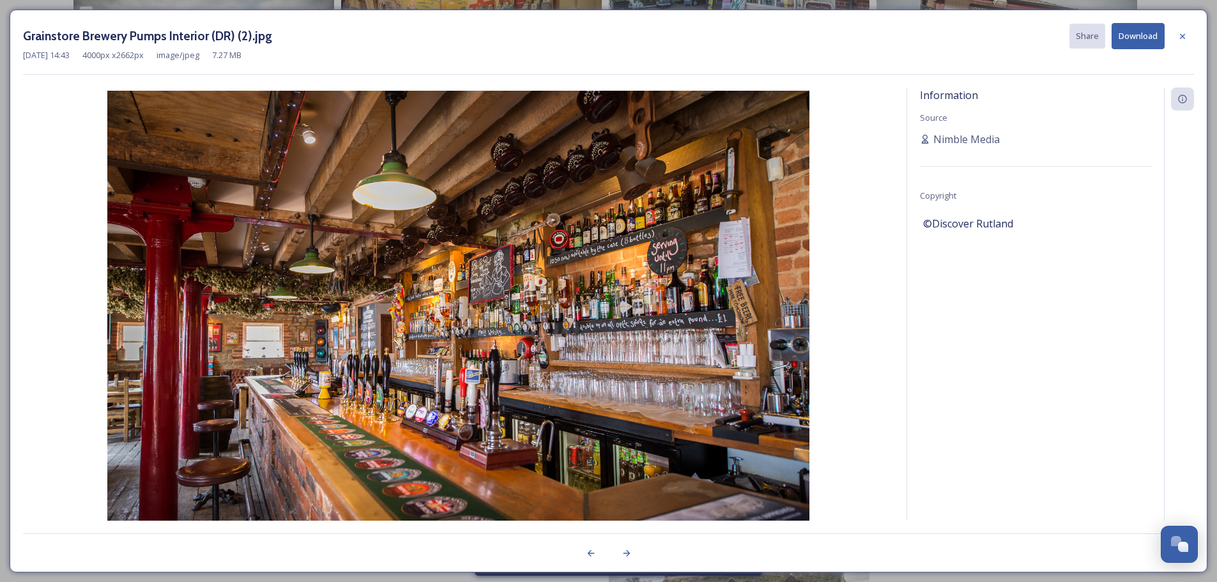
click at [1061, 379] on div "Information Source Nimble Media Copyright ©Discover Rutland" at bounding box center [1035, 321] width 257 height 467
click at [1183, 37] on icon at bounding box center [1183, 36] width 10 height 10
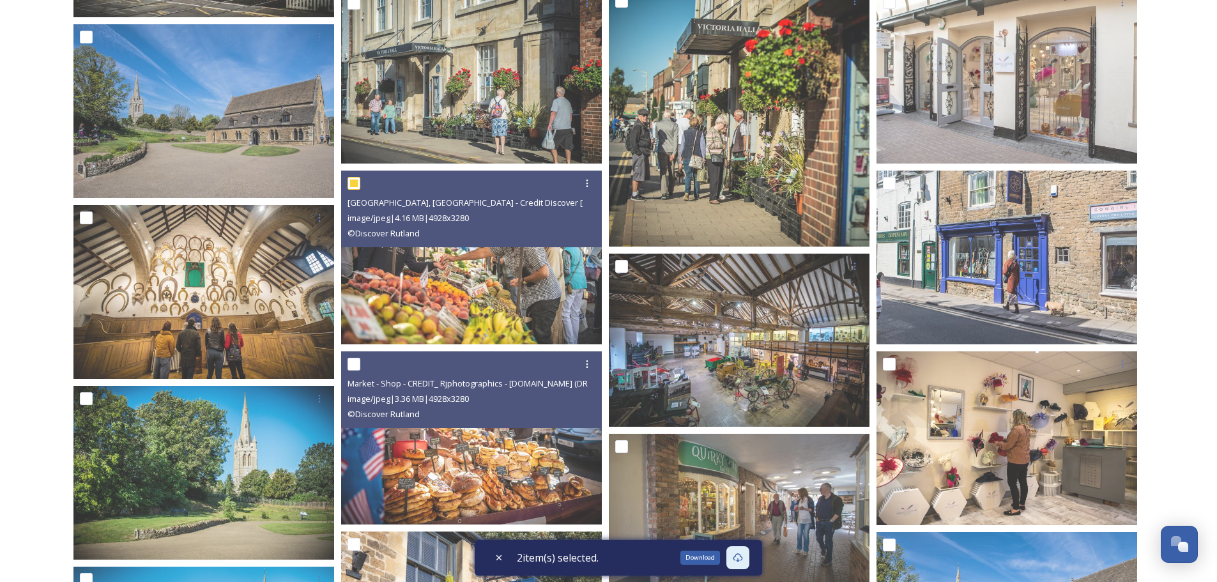
scroll to position [613, 0]
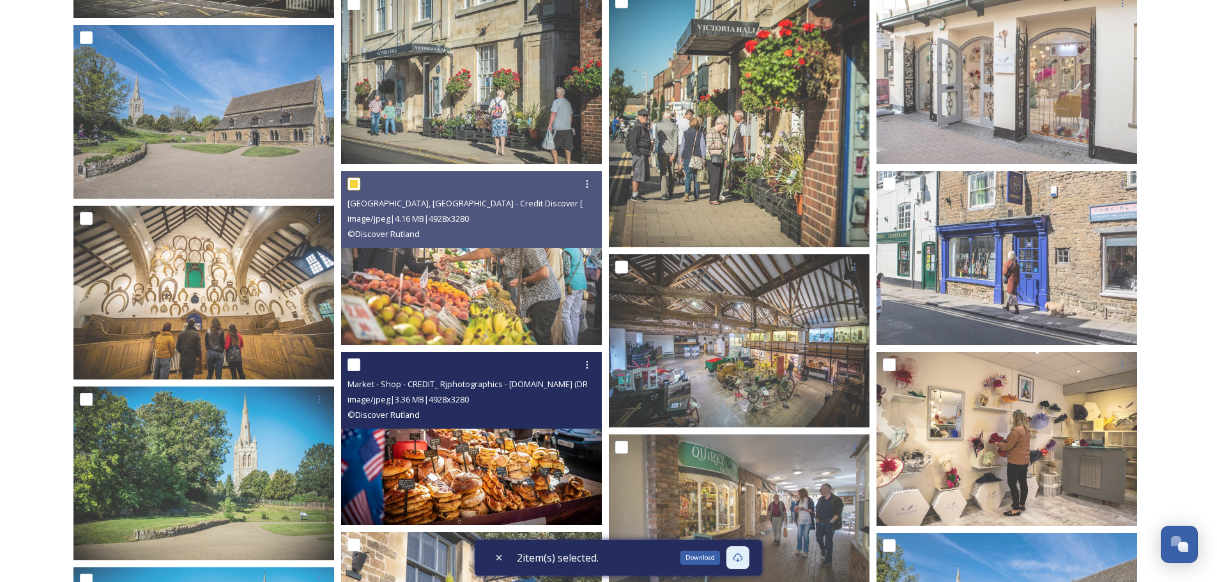
click at [523, 477] on img at bounding box center [471, 439] width 261 height 174
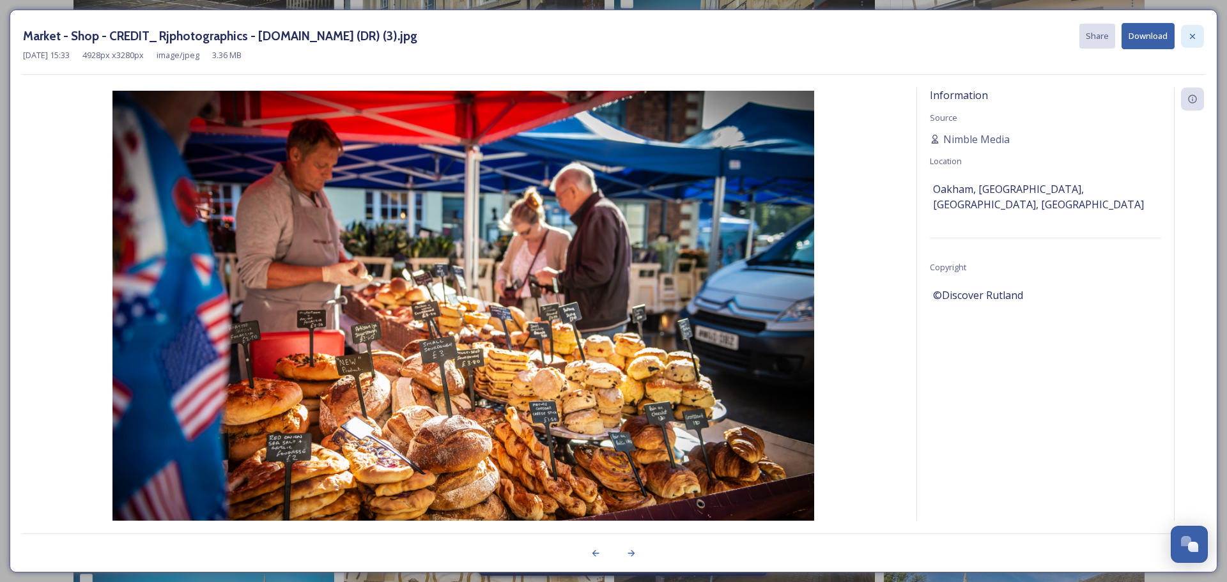
click at [1201, 29] on div at bounding box center [1192, 36] width 23 height 23
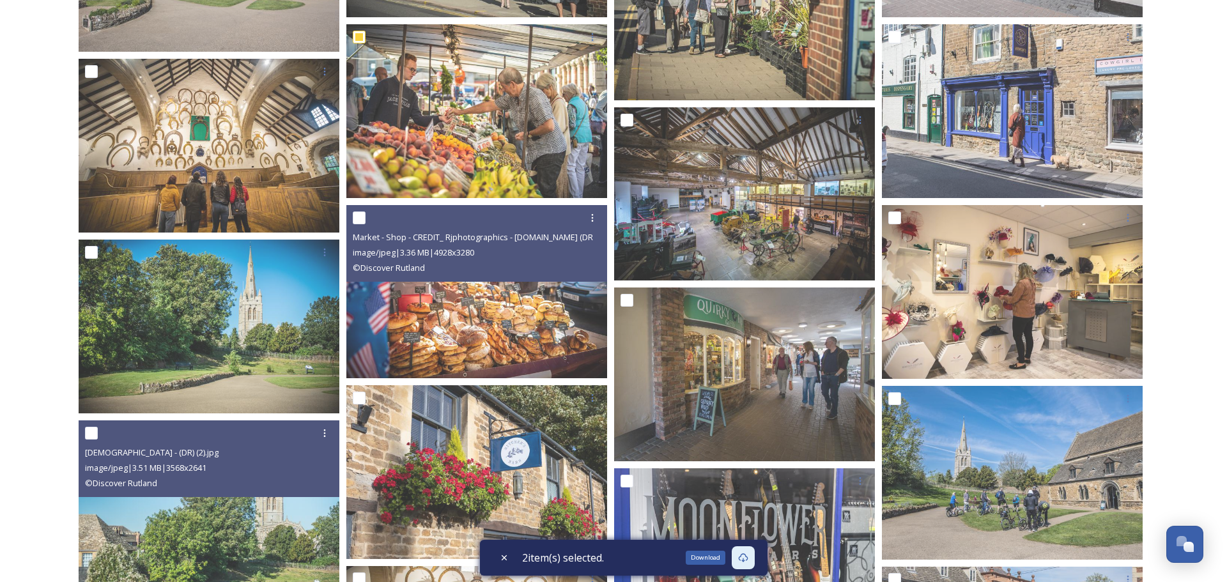
scroll to position [759, 0]
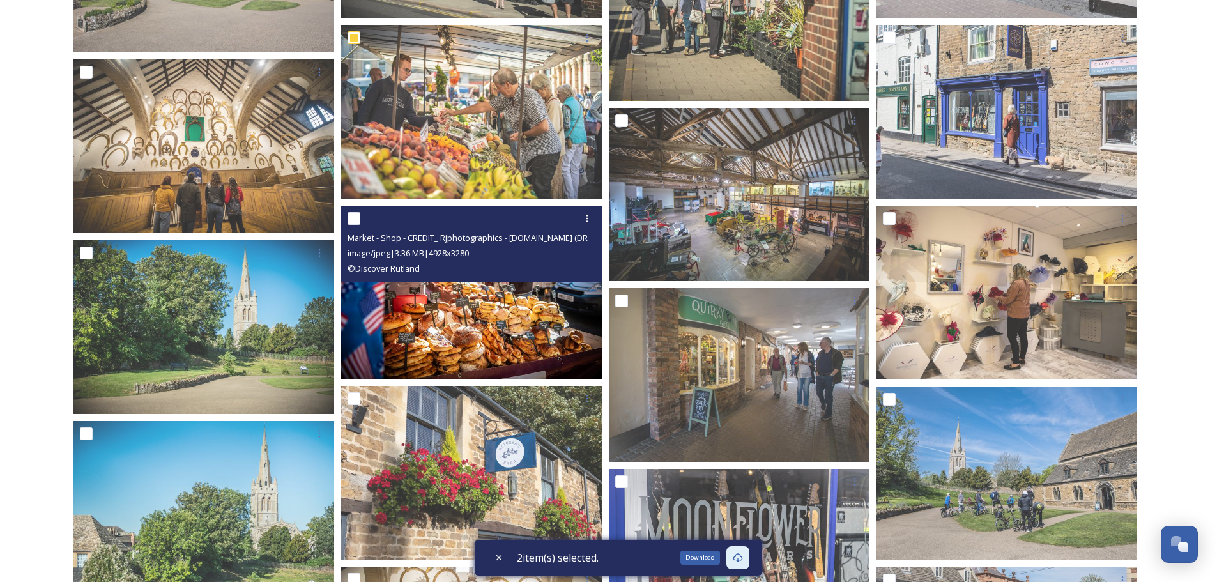
click at [541, 279] on div "Market - Shop - CREDIT_ Rjphotographics - [DOMAIN_NAME] (DR) (3).jpg image/jpeg…" at bounding box center [471, 244] width 261 height 77
click at [495, 303] on img at bounding box center [471, 293] width 261 height 174
